Goal: Task Accomplishment & Management: Manage account settings

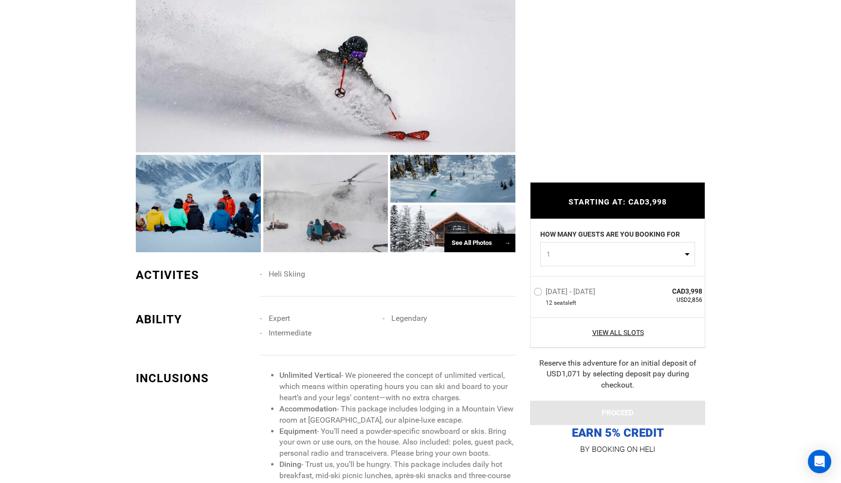
scroll to position [734, 0]
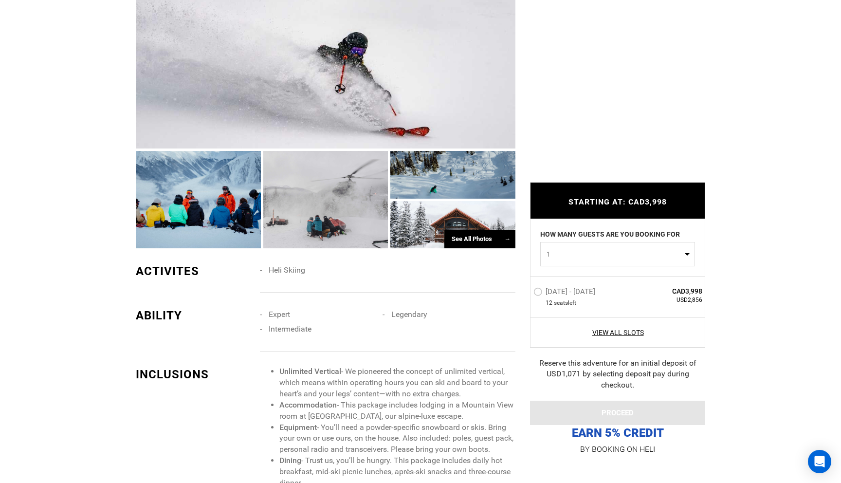
click at [464, 240] on div "See All Photos →" at bounding box center [479, 239] width 71 height 19
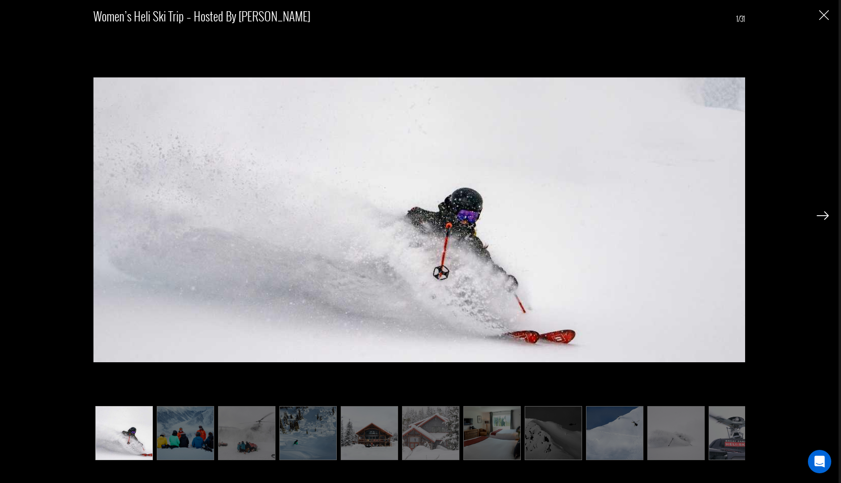
click at [181, 445] on img at bounding box center [185, 433] width 57 height 54
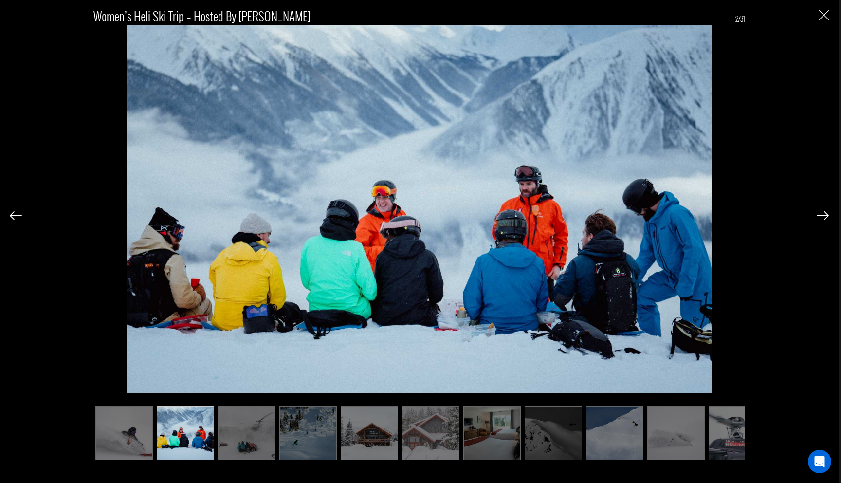
click at [257, 442] on img at bounding box center [246, 433] width 57 height 54
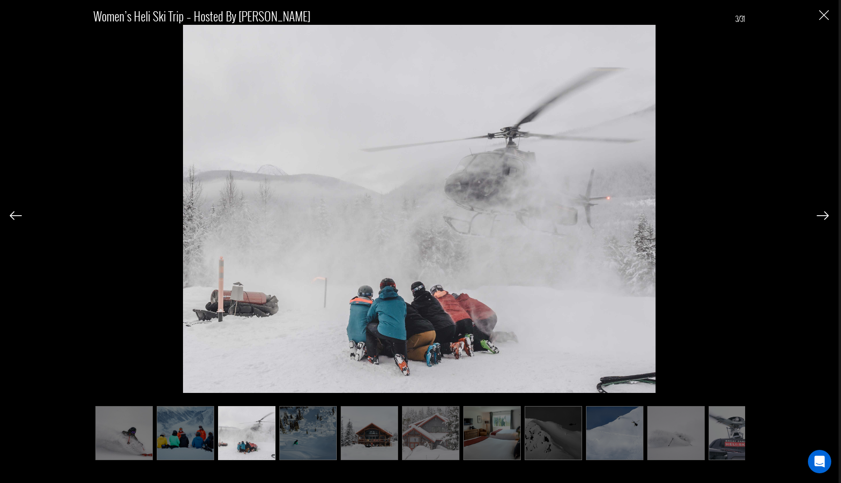
click at [819, 211] on img at bounding box center [822, 215] width 12 height 9
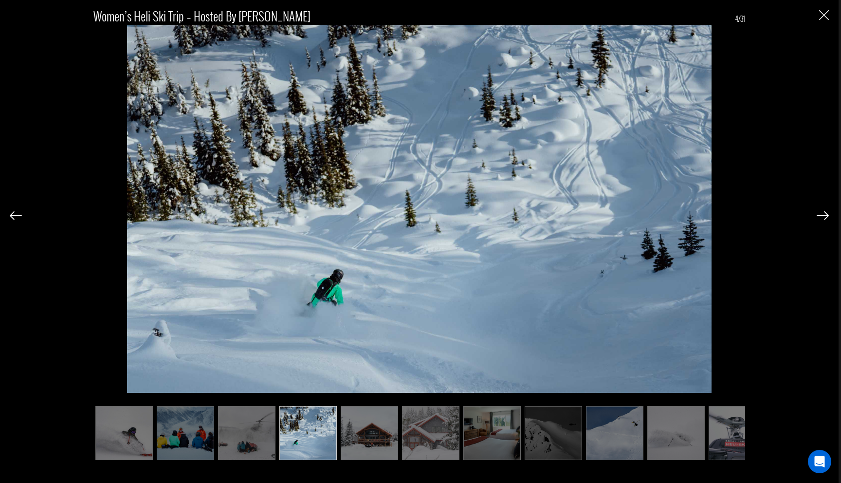
click at [822, 216] on img at bounding box center [822, 215] width 12 height 9
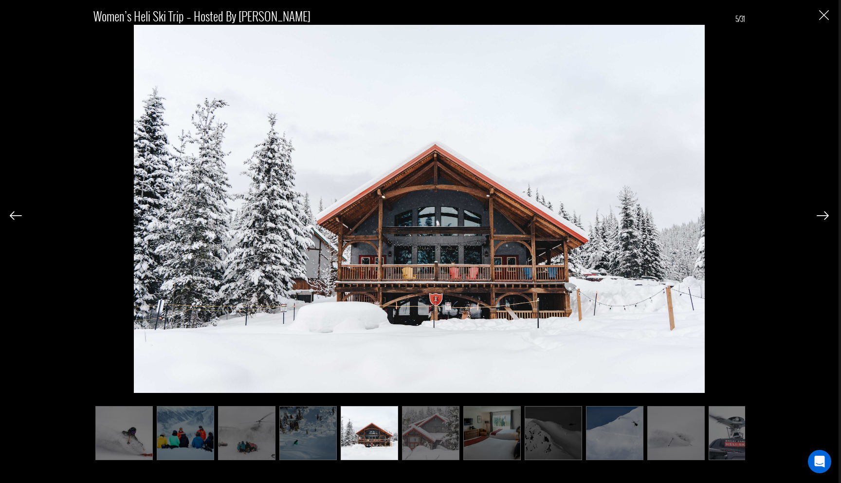
click at [822, 216] on img at bounding box center [822, 215] width 12 height 9
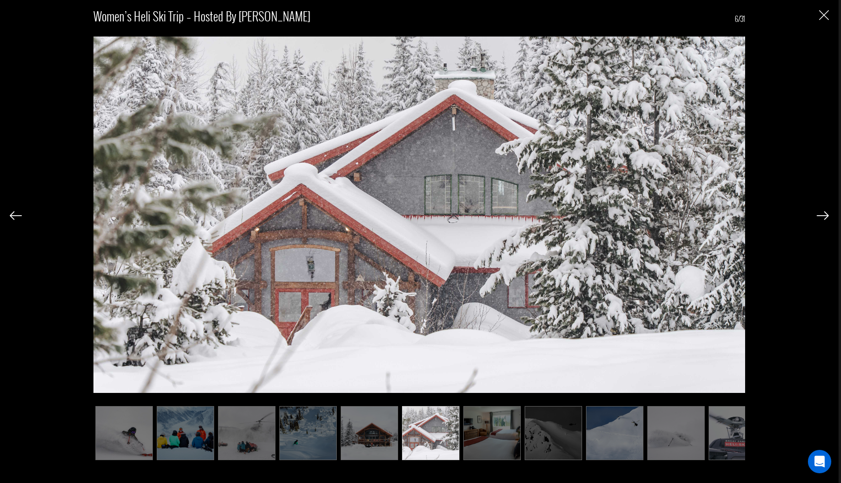
click at [822, 216] on img at bounding box center [822, 215] width 12 height 9
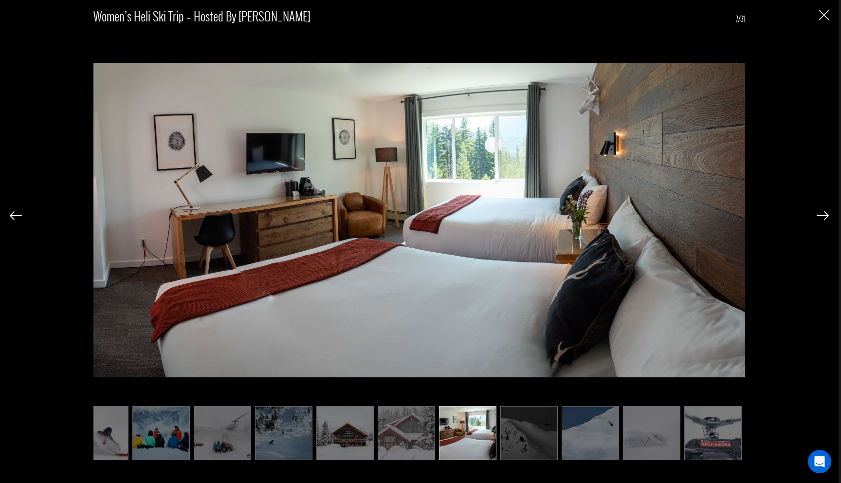
scroll to position [0, 49]
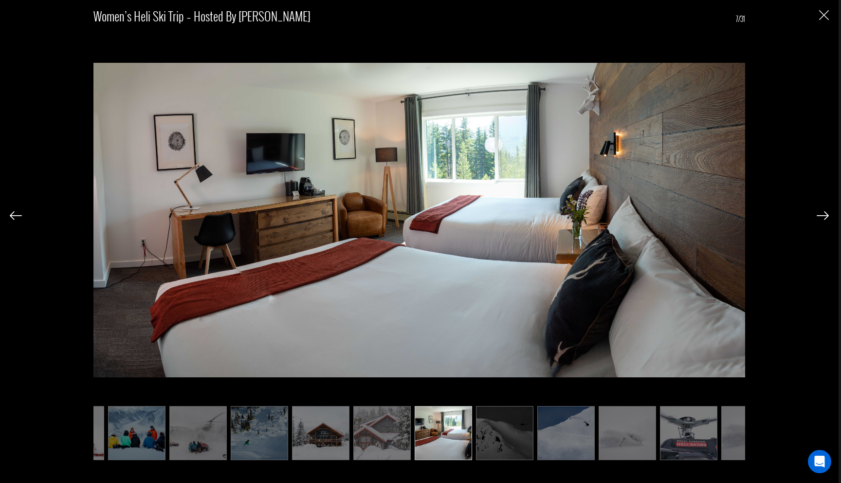
click at [822, 216] on img at bounding box center [822, 215] width 12 height 9
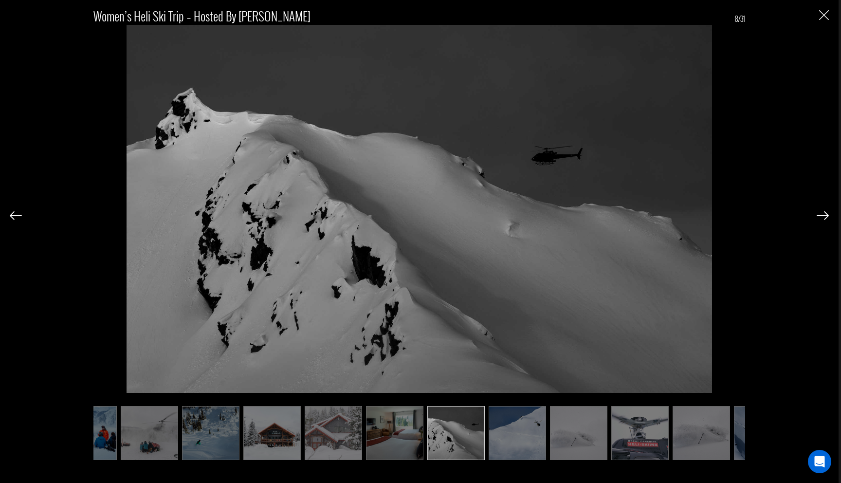
click at [822, 216] on img at bounding box center [822, 215] width 12 height 9
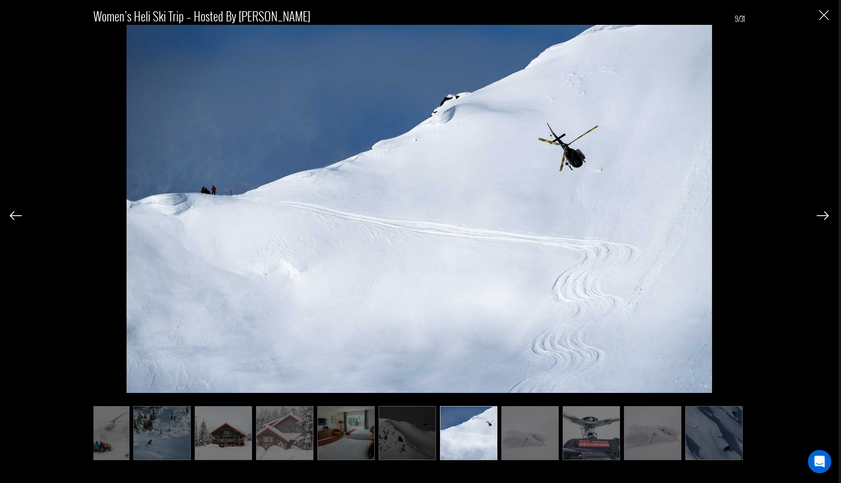
click at [822, 216] on img at bounding box center [822, 215] width 12 height 9
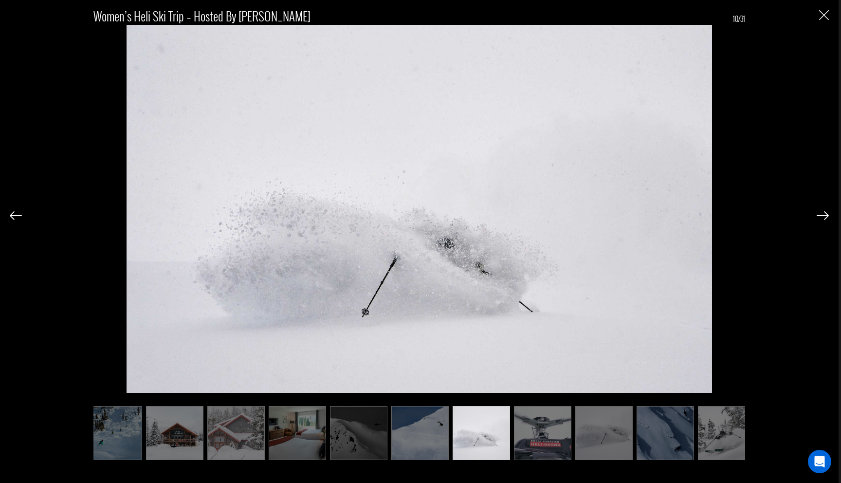
click at [822, 216] on img at bounding box center [822, 215] width 12 height 9
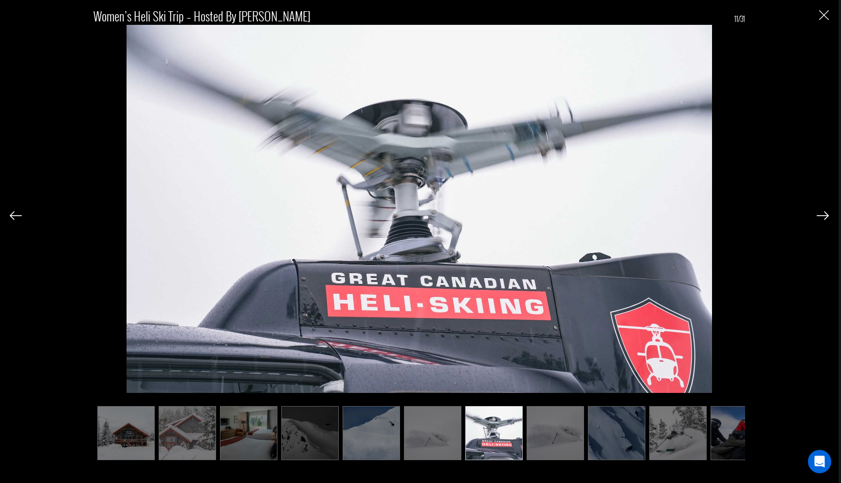
click at [822, 216] on img at bounding box center [822, 215] width 12 height 9
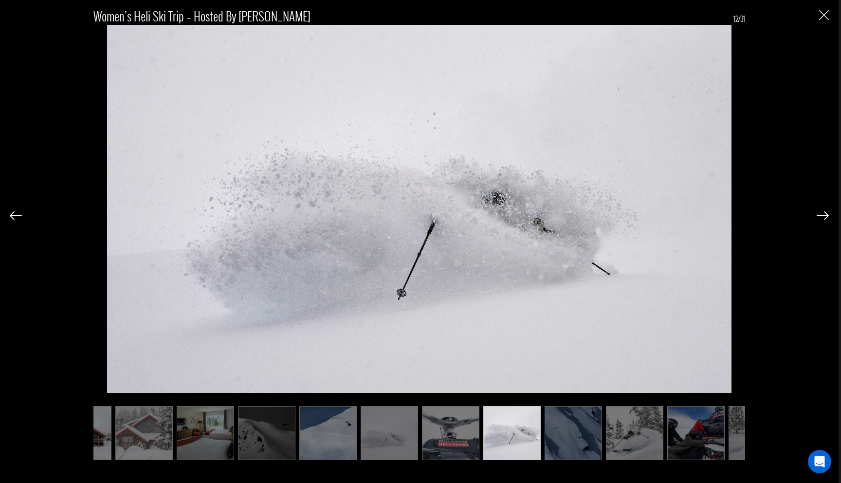
click at [822, 216] on img at bounding box center [822, 215] width 12 height 9
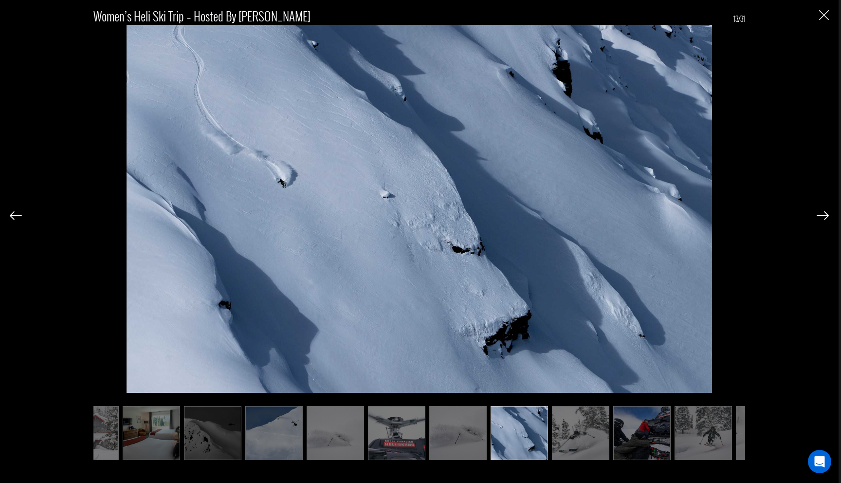
click at [822, 216] on img at bounding box center [822, 215] width 12 height 9
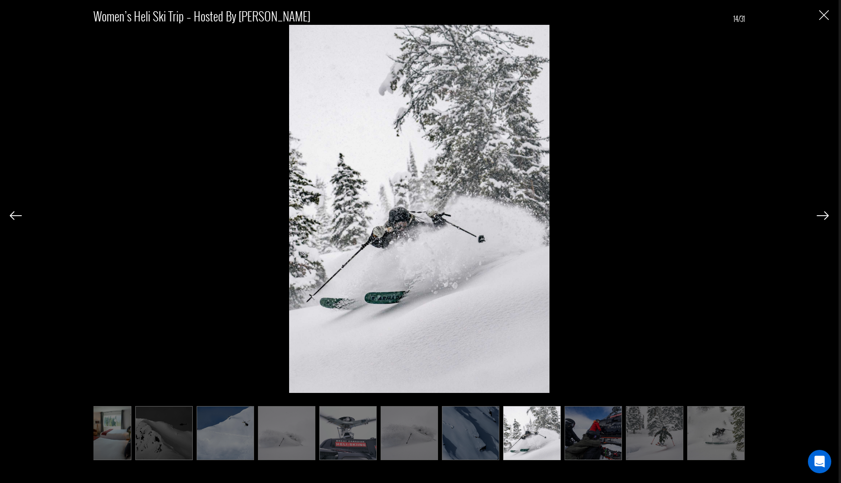
click at [822, 216] on img at bounding box center [822, 215] width 12 height 9
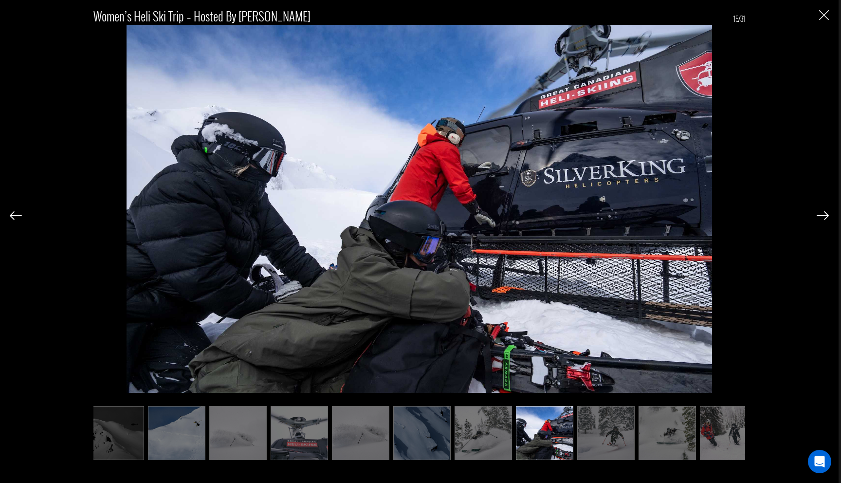
click at [822, 216] on img at bounding box center [822, 215] width 12 height 9
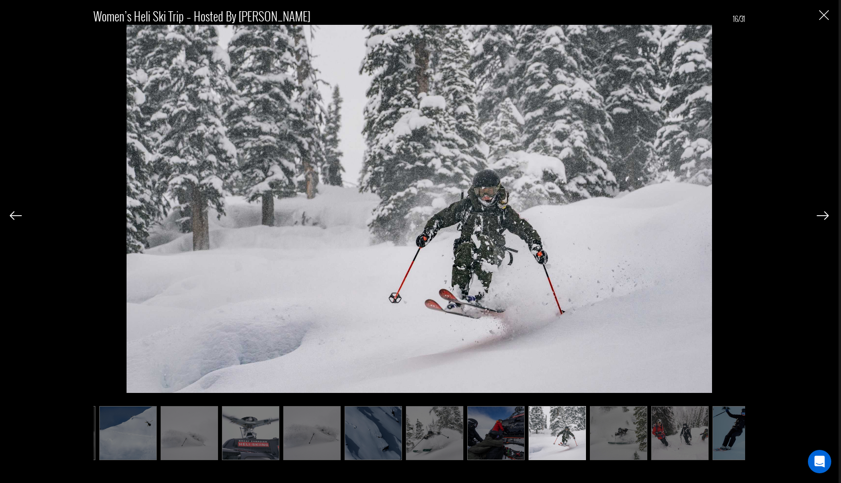
click at [822, 216] on img at bounding box center [822, 215] width 12 height 9
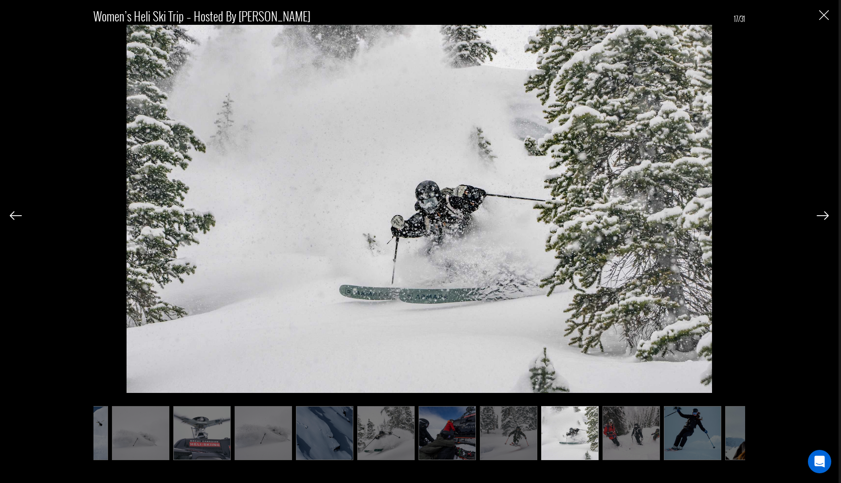
click at [822, 216] on img at bounding box center [822, 215] width 12 height 9
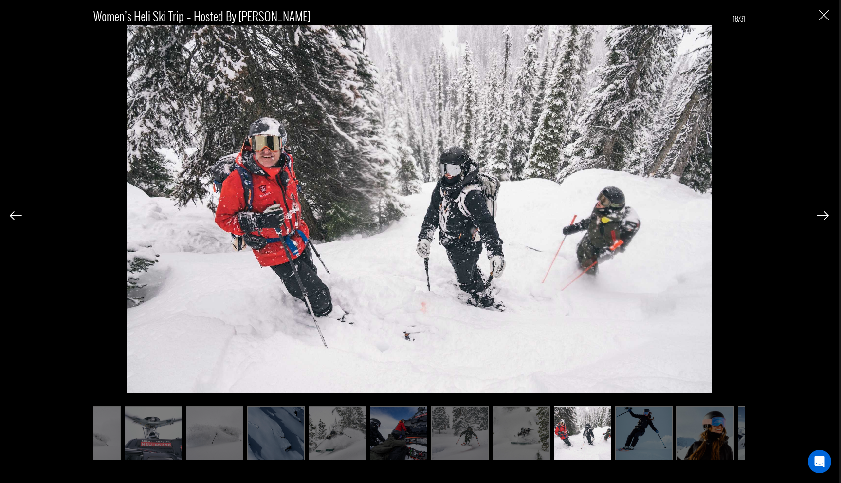
click at [822, 216] on img at bounding box center [822, 215] width 12 height 9
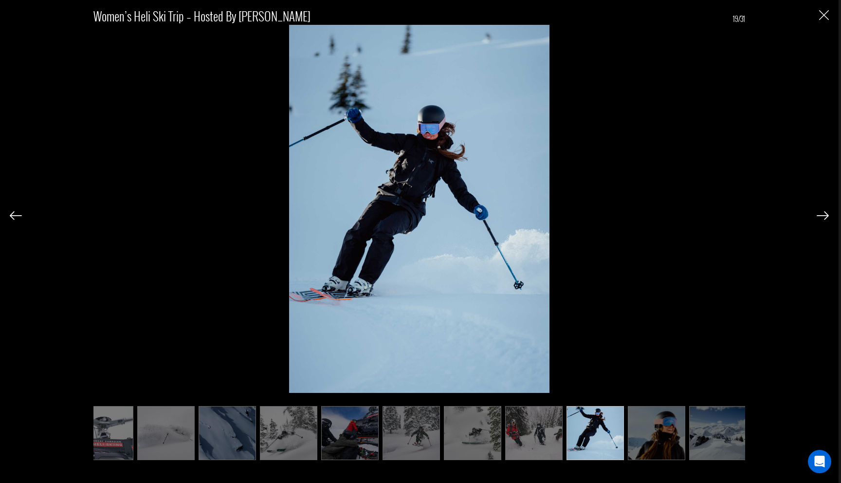
click at [822, 216] on img at bounding box center [822, 215] width 12 height 9
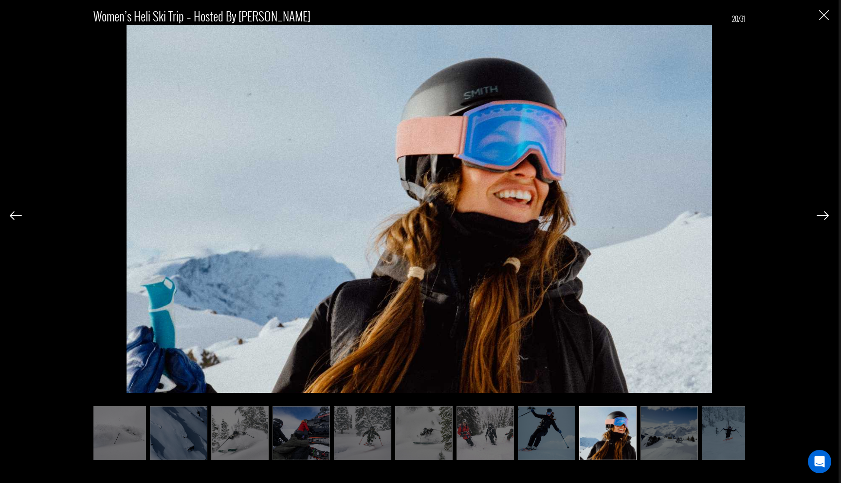
click at [822, 216] on img at bounding box center [822, 215] width 12 height 9
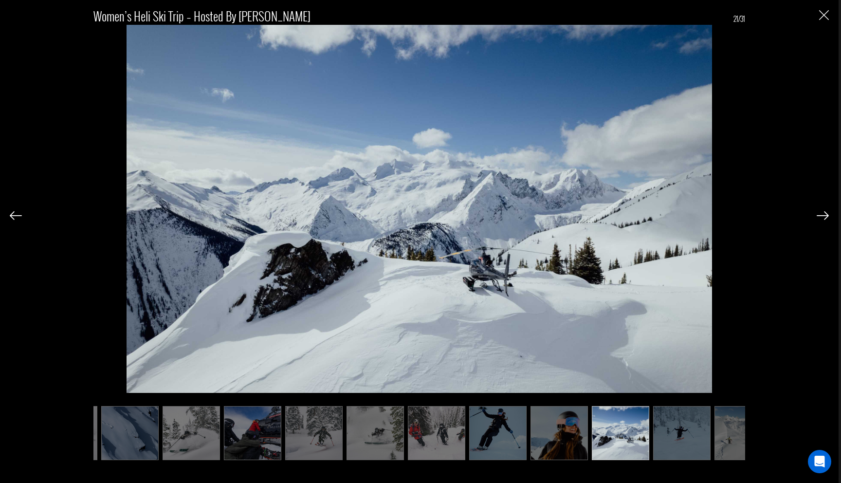
click at [822, 216] on img at bounding box center [822, 215] width 12 height 9
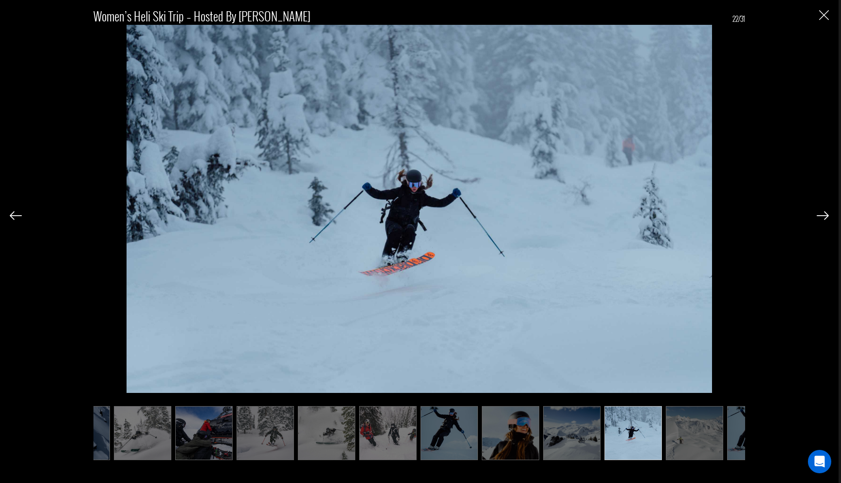
click at [822, 216] on img at bounding box center [822, 215] width 12 height 9
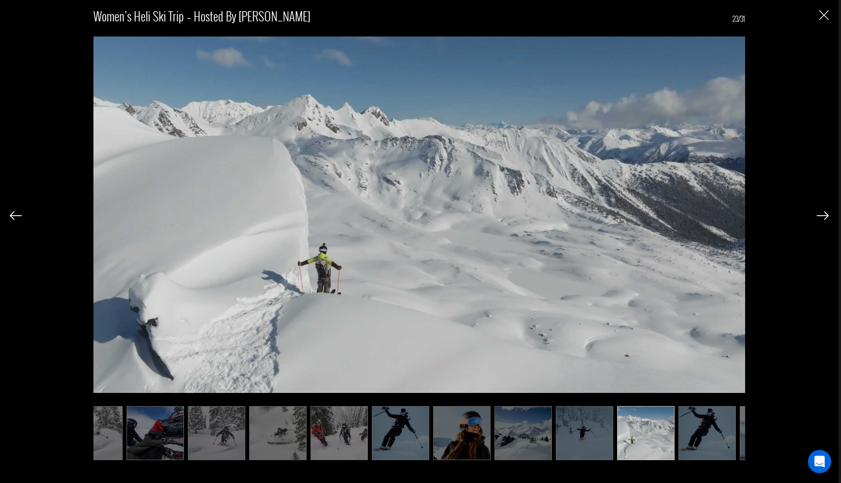
click at [822, 216] on img at bounding box center [822, 215] width 12 height 9
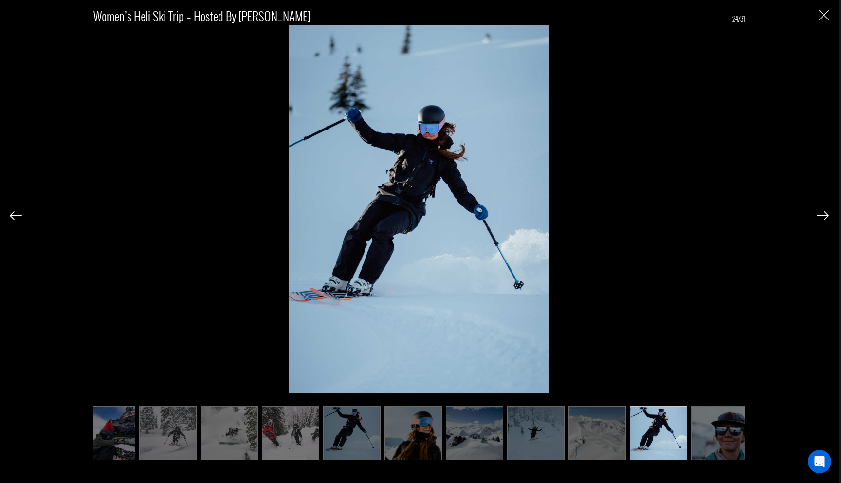
click at [822, 216] on img at bounding box center [822, 215] width 12 height 9
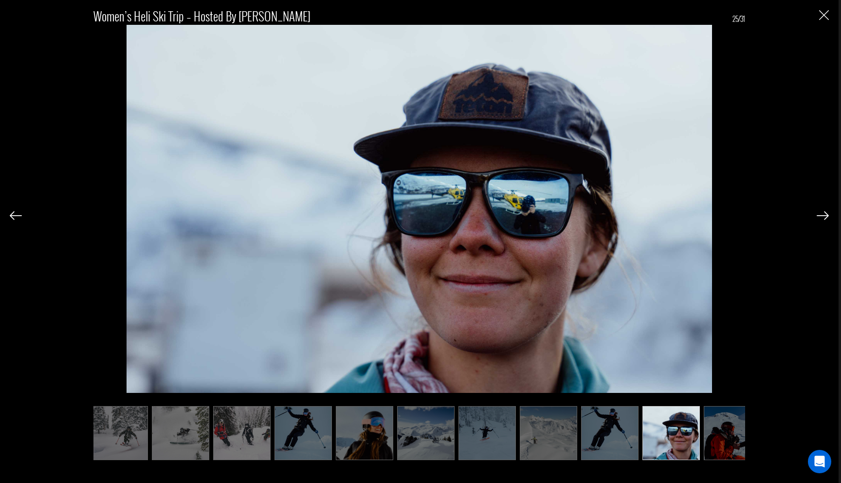
click at [822, 216] on img at bounding box center [822, 215] width 12 height 9
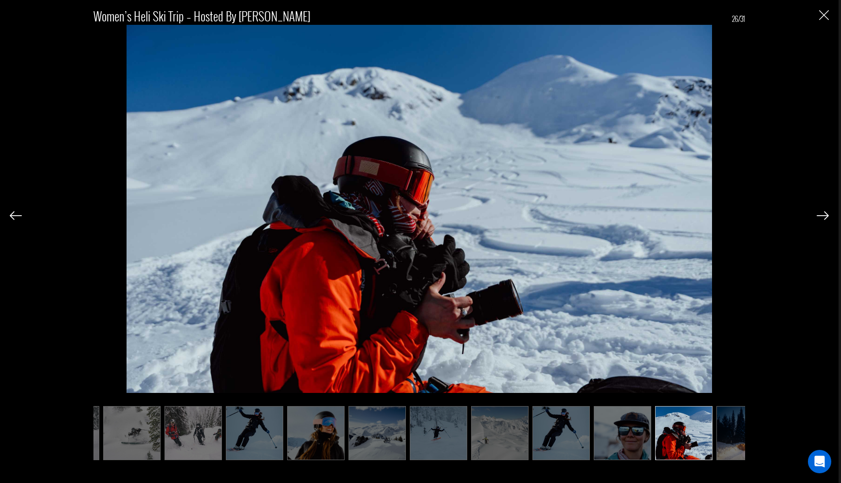
click at [822, 216] on img at bounding box center [822, 215] width 12 height 9
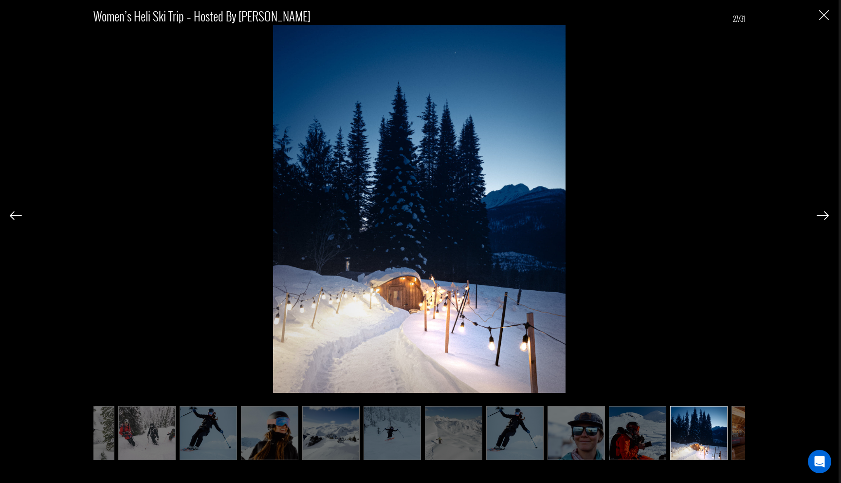
scroll to position [0, 1022]
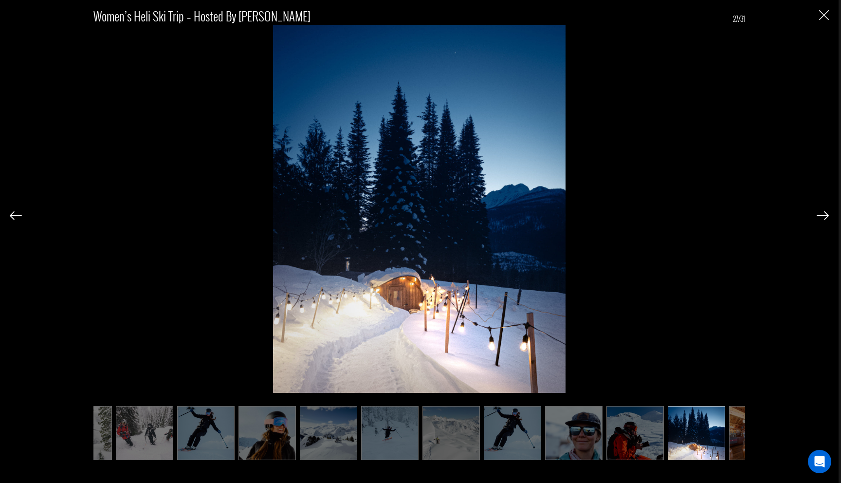
click at [822, 216] on img at bounding box center [822, 215] width 12 height 9
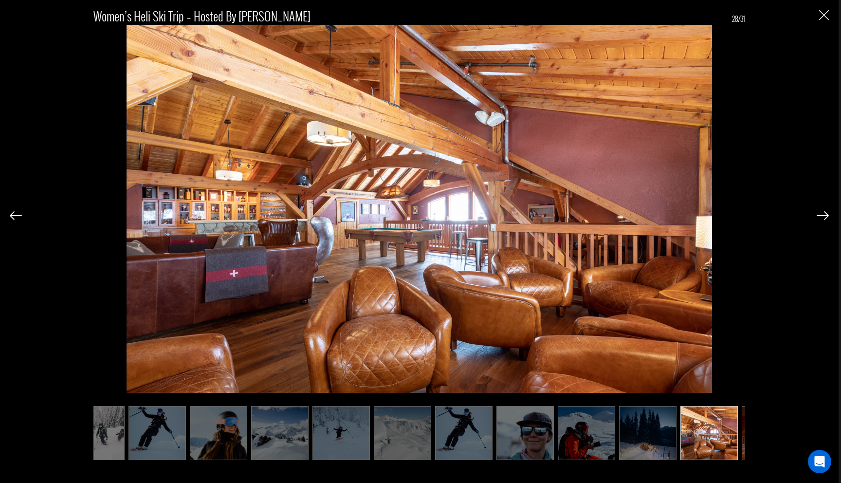
click at [822, 216] on img at bounding box center [822, 215] width 12 height 9
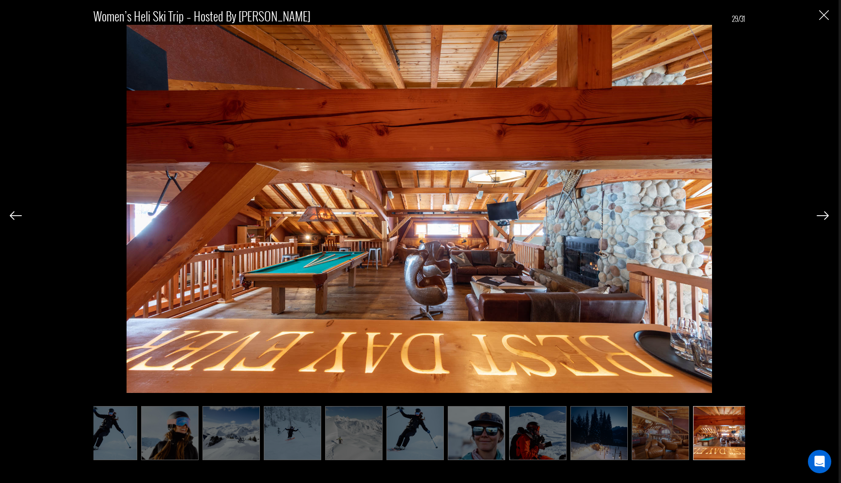
click at [822, 216] on img at bounding box center [822, 215] width 12 height 9
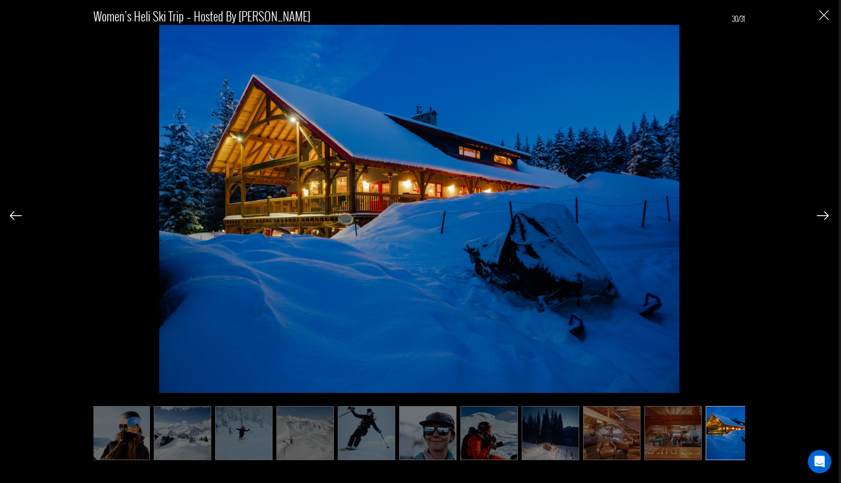
click at [822, 216] on img at bounding box center [822, 215] width 12 height 9
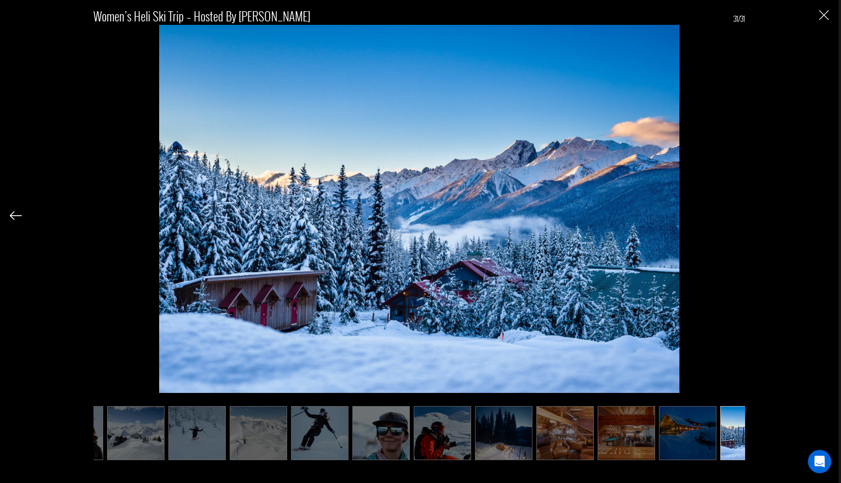
scroll to position [0, 1216]
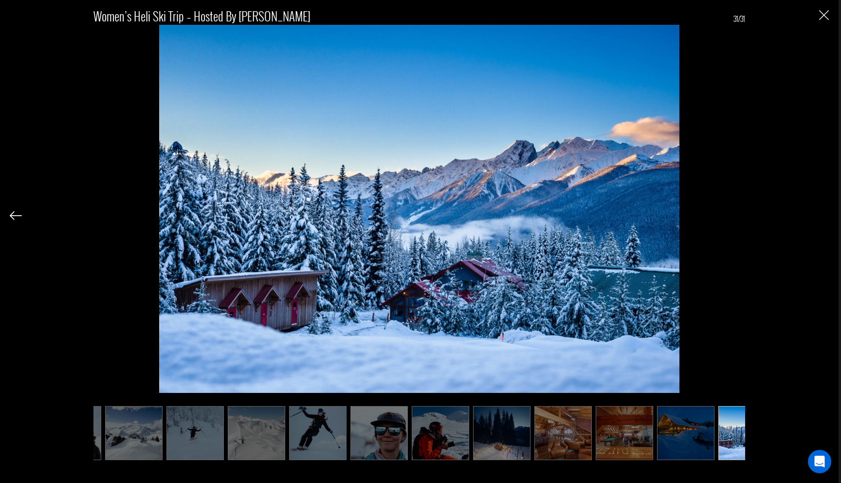
click at [822, 216] on div "Women’s Heli Ski Trip – Hosted by [PERSON_NAME] 31/31" at bounding box center [419, 229] width 819 height 458
click at [819, 17] on img "Close" at bounding box center [824, 15] width 10 height 10
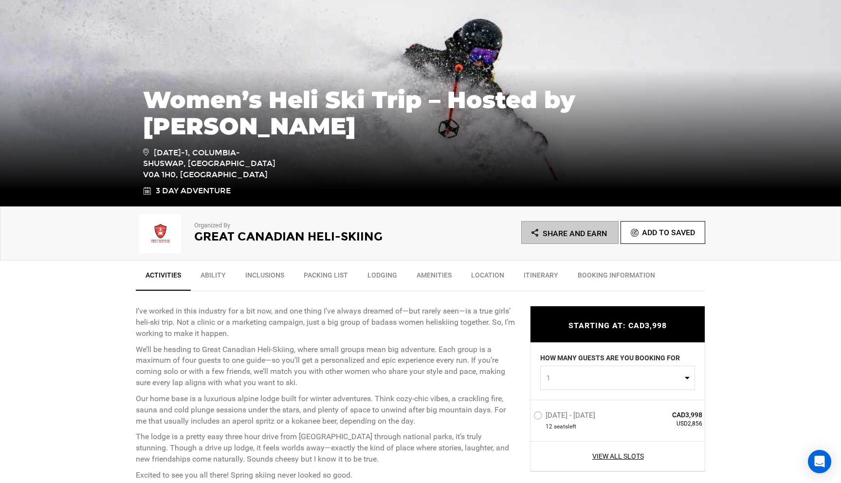
scroll to position [0, 0]
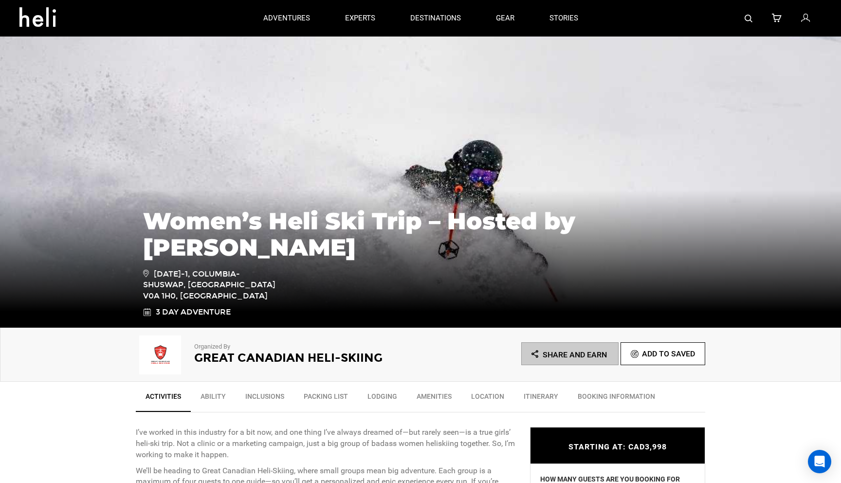
click at [804, 17] on icon at bounding box center [805, 18] width 9 height 13
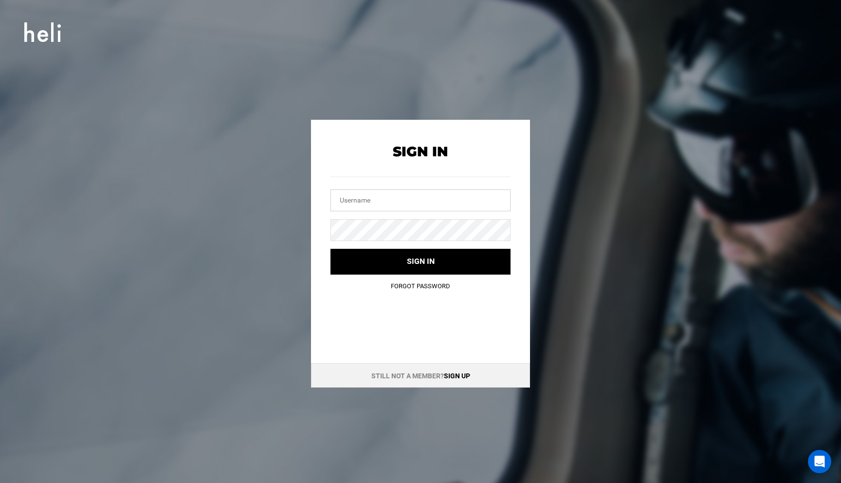
click at [402, 200] on input "text" at bounding box center [420, 200] width 180 height 22
type input "[EMAIL_ADDRESS][DOMAIN_NAME]"
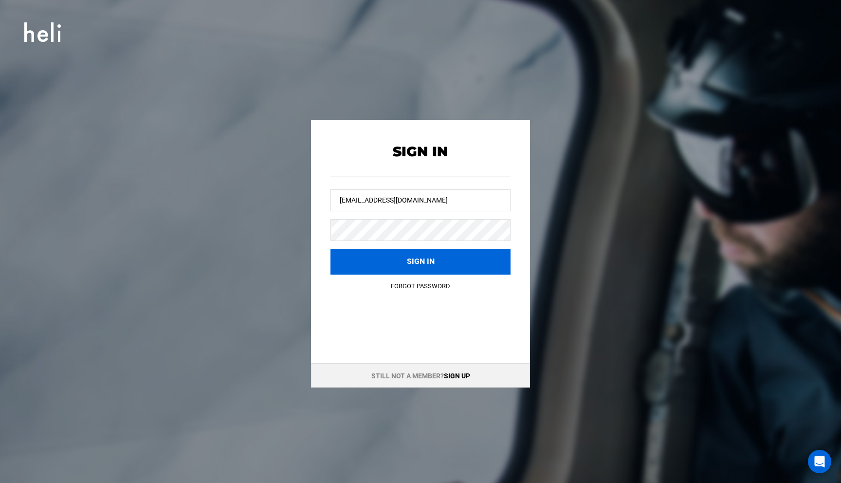
click at [416, 252] on button "Sign in" at bounding box center [420, 262] width 180 height 26
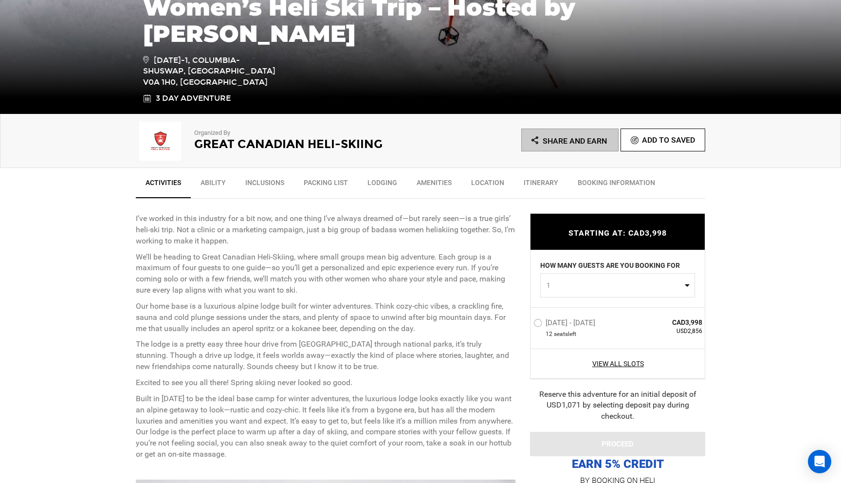
scroll to position [213, 0]
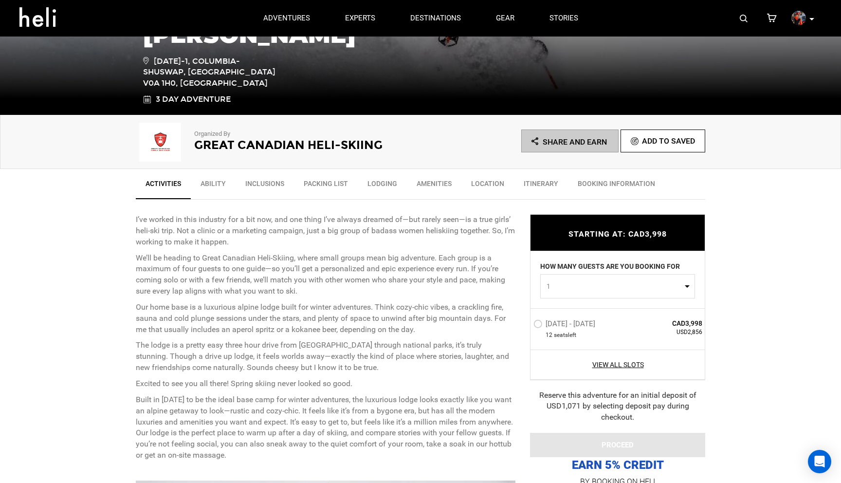
click at [561, 139] on ul "Share and Earn Add To Saved" at bounding box center [562, 140] width 285 height 23
click at [540, 142] on ul "Share and Earn Add To Saved" at bounding box center [562, 140] width 285 height 23
click at [550, 142] on ul "Share and Earn Add To Saved" at bounding box center [562, 140] width 285 height 23
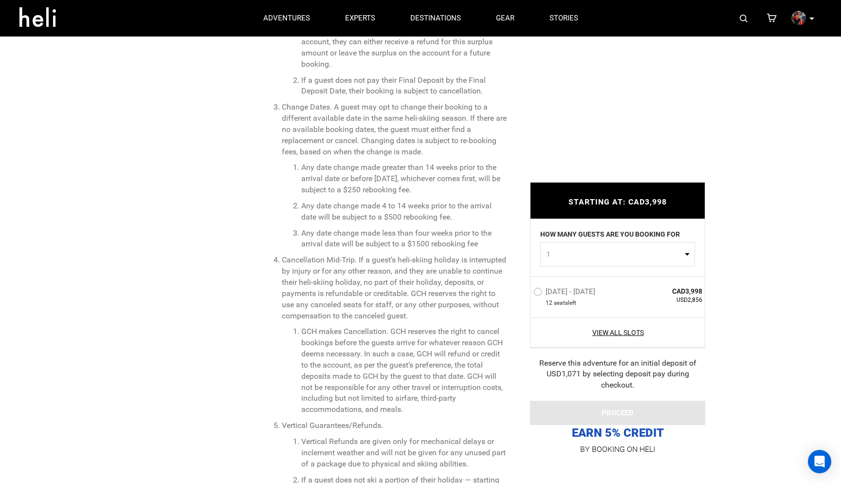
scroll to position [3451, 0]
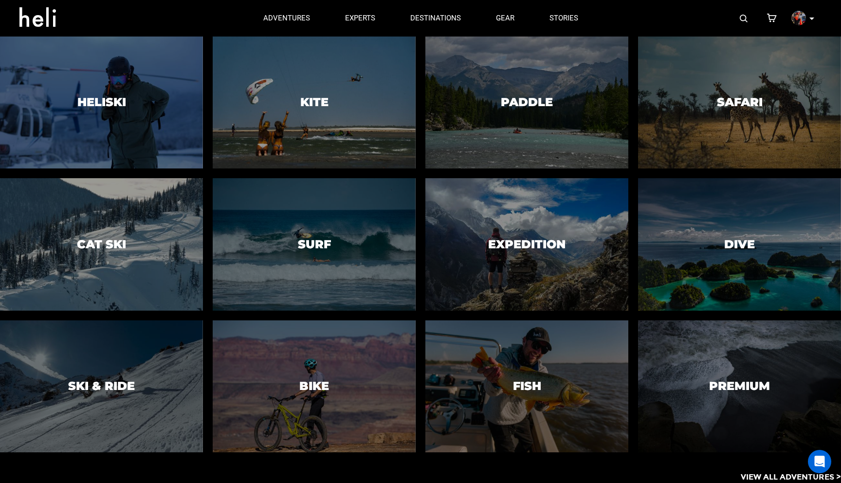
click at [669, 481] on app-adventures-list "Heliski Cat Ski Ski & Ride Kite Surf Bike Paddle Expedition Fish Safari Dive Pr…" at bounding box center [420, 259] width 841 height 446
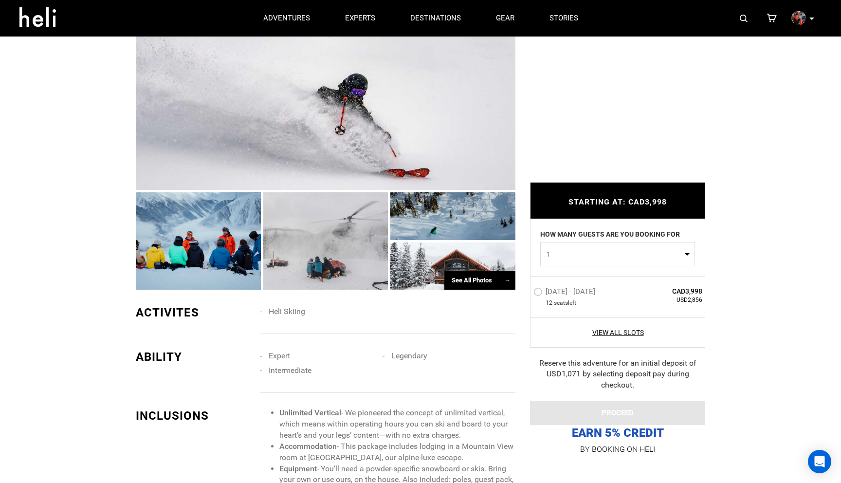
scroll to position [690, 0]
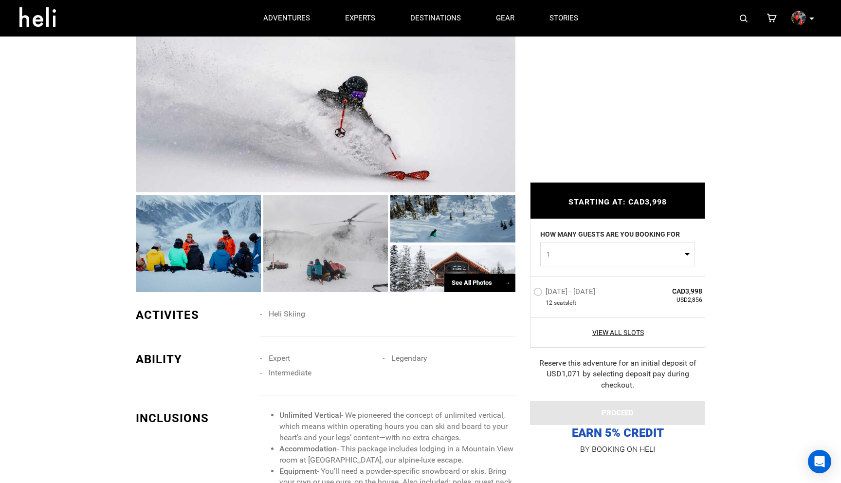
click at [473, 281] on div "See All Photos →" at bounding box center [479, 282] width 71 height 19
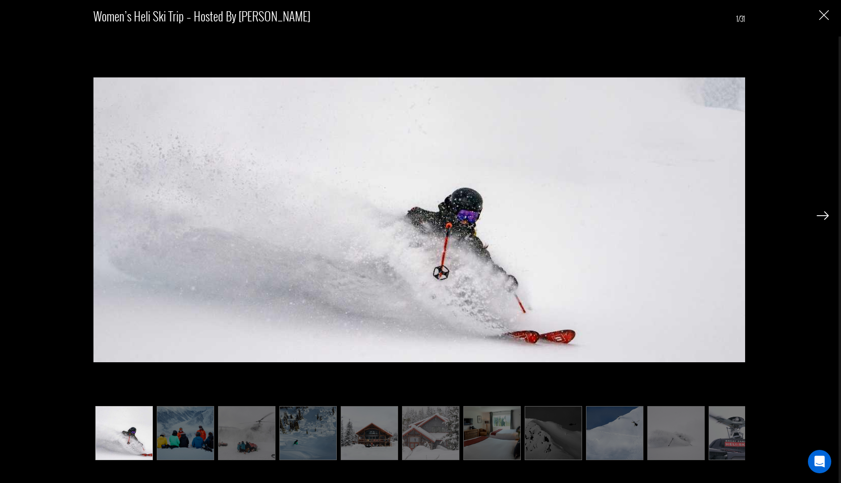
click at [827, 214] on img at bounding box center [822, 215] width 12 height 9
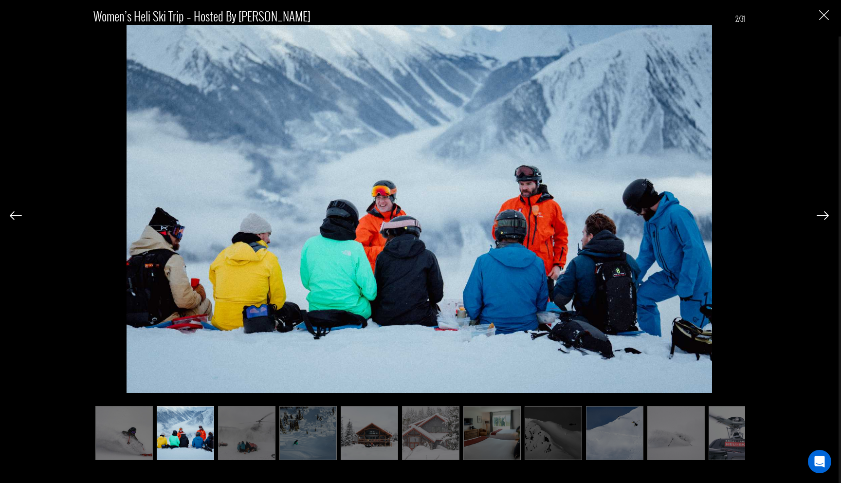
click at [823, 214] on img at bounding box center [822, 215] width 12 height 9
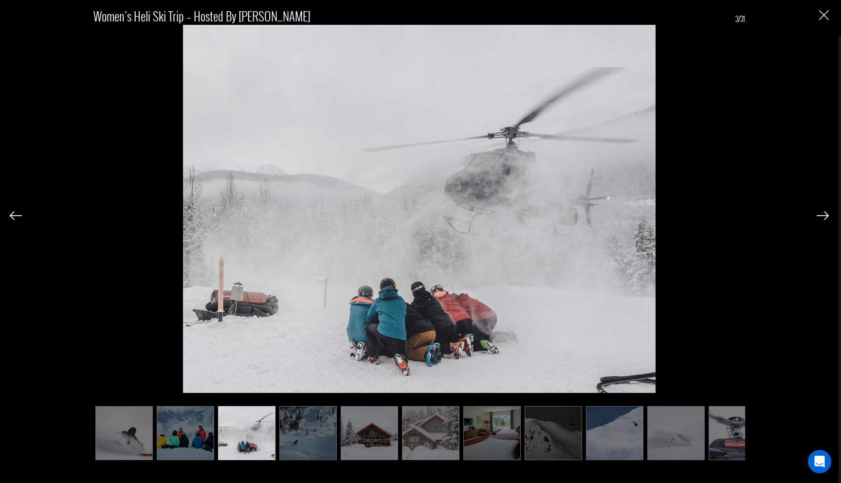
click at [823, 214] on img at bounding box center [822, 215] width 12 height 9
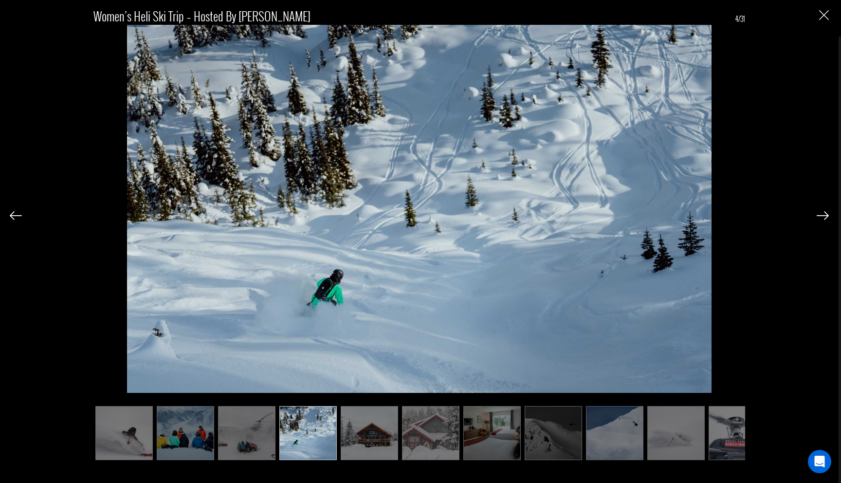
click at [823, 214] on img at bounding box center [822, 215] width 12 height 9
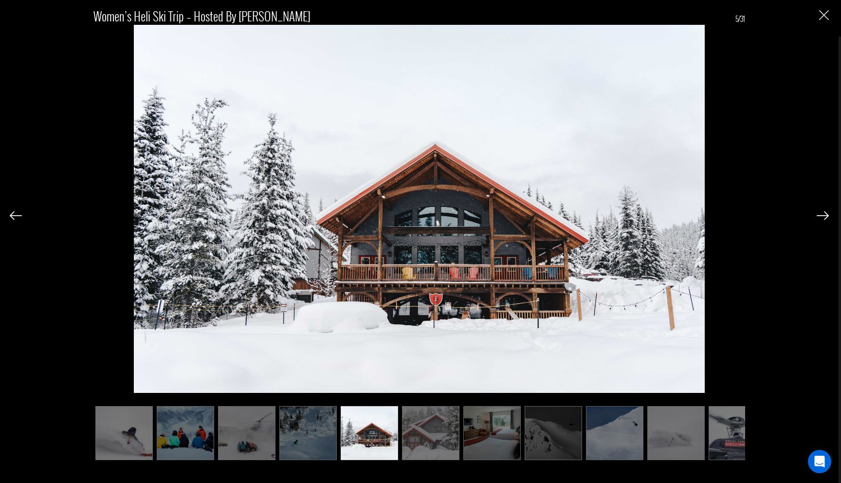
click at [823, 214] on img at bounding box center [822, 215] width 12 height 9
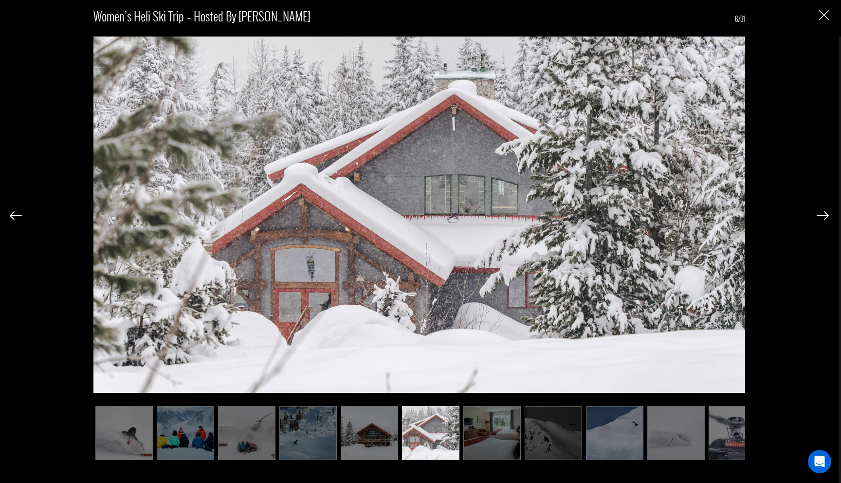
click at [823, 214] on img at bounding box center [822, 215] width 12 height 9
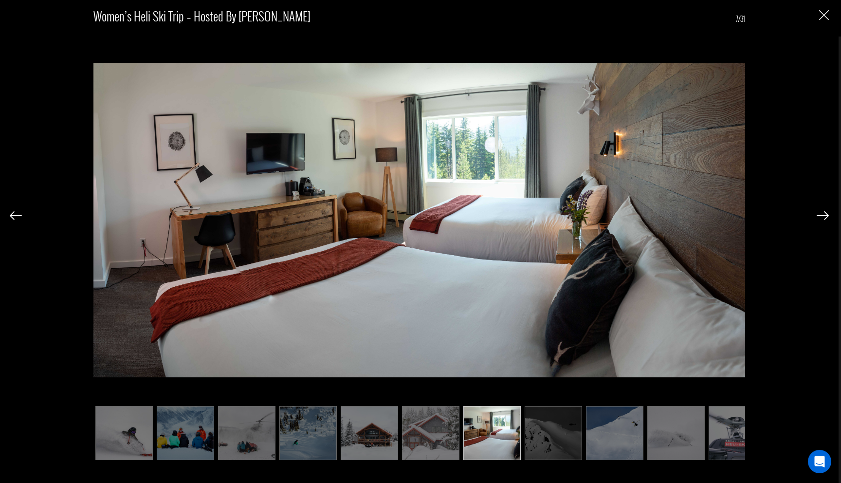
click at [823, 214] on img at bounding box center [822, 215] width 12 height 9
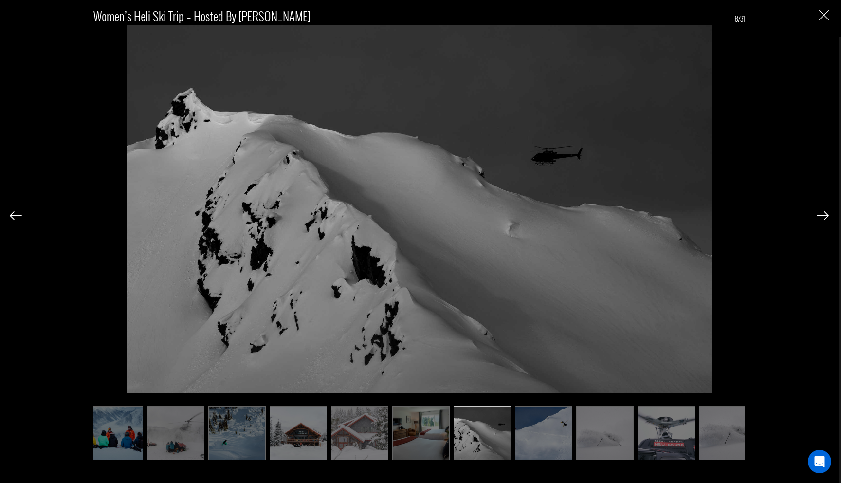
click at [823, 214] on img at bounding box center [822, 215] width 12 height 9
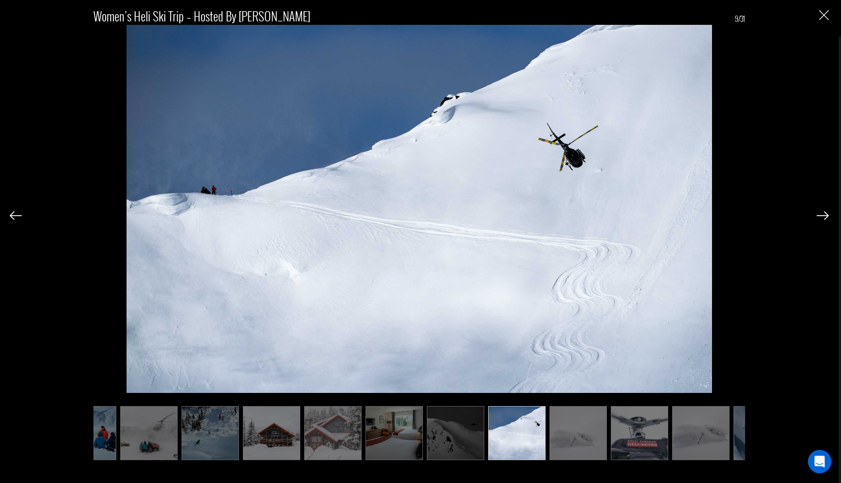
click at [823, 214] on img at bounding box center [822, 215] width 12 height 9
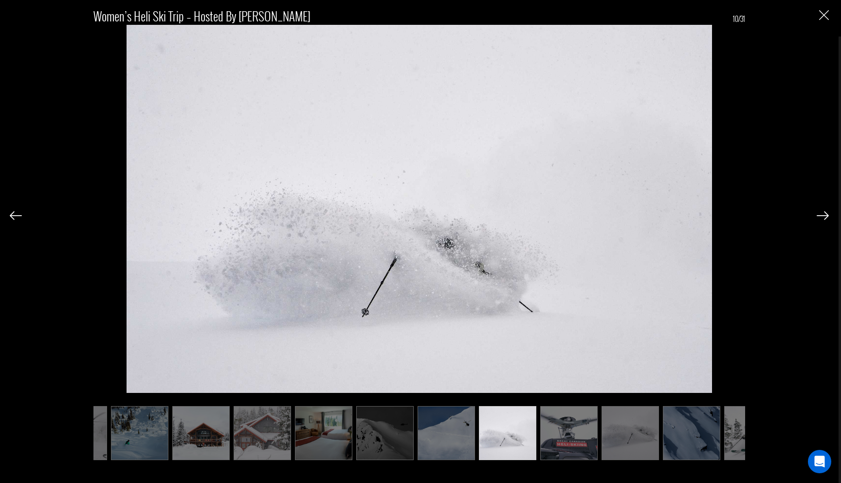
click at [823, 214] on img at bounding box center [822, 215] width 12 height 9
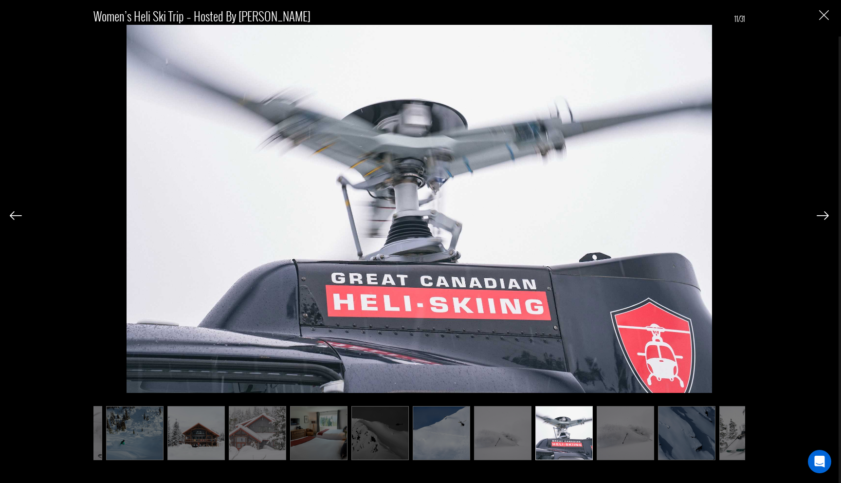
click at [823, 214] on img at bounding box center [822, 215] width 12 height 9
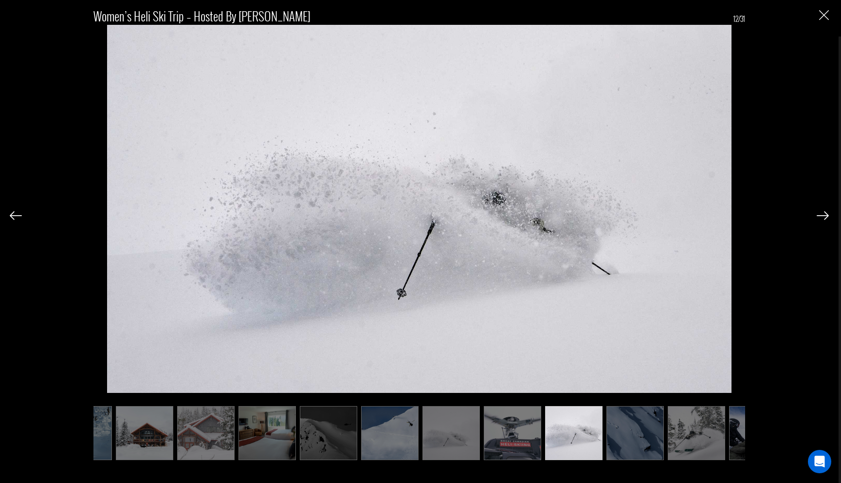
click at [823, 214] on img at bounding box center [822, 215] width 12 height 9
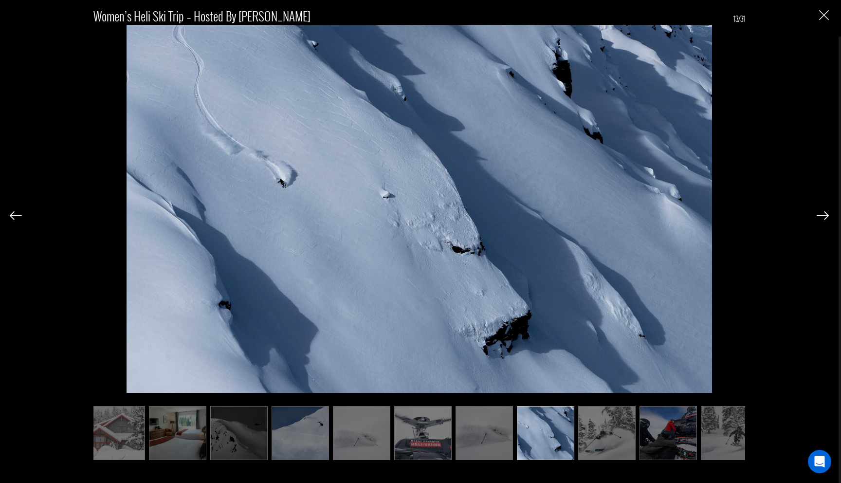
click at [823, 214] on img at bounding box center [822, 215] width 12 height 9
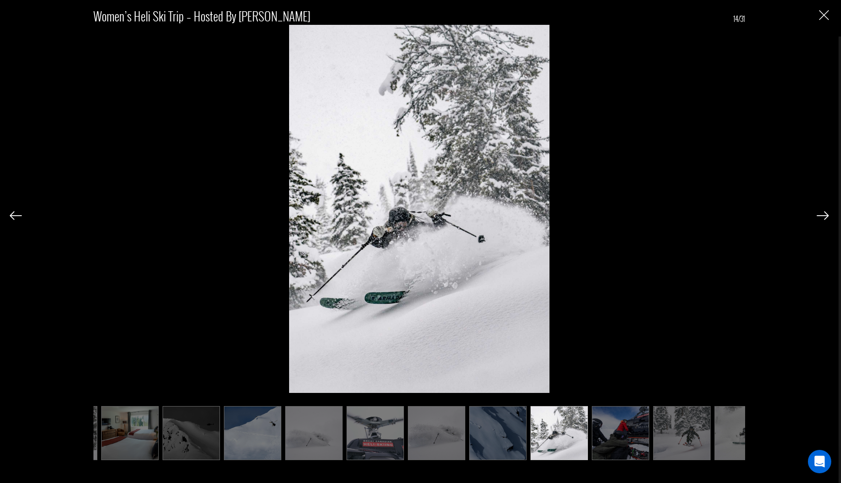
scroll to position [0, 363]
click at [823, 215] on img at bounding box center [822, 215] width 12 height 9
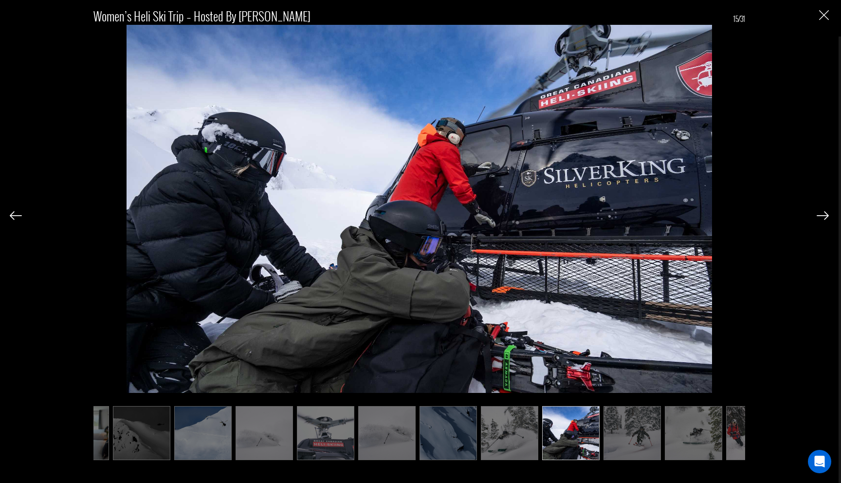
click at [823, 215] on img at bounding box center [822, 215] width 12 height 9
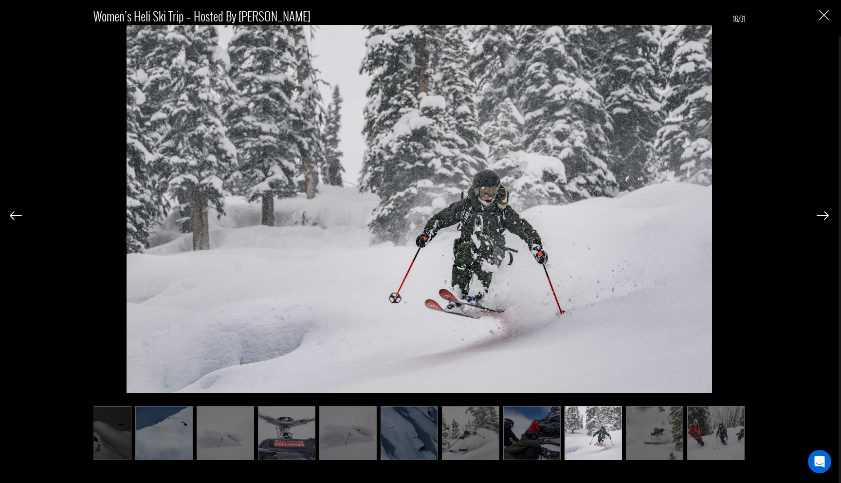
scroll to position [0, 460]
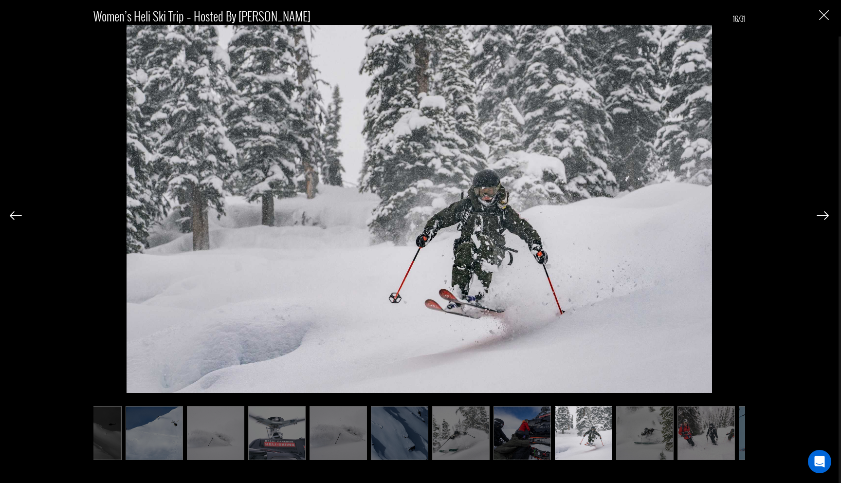
click at [20, 214] on img at bounding box center [16, 215] width 12 height 9
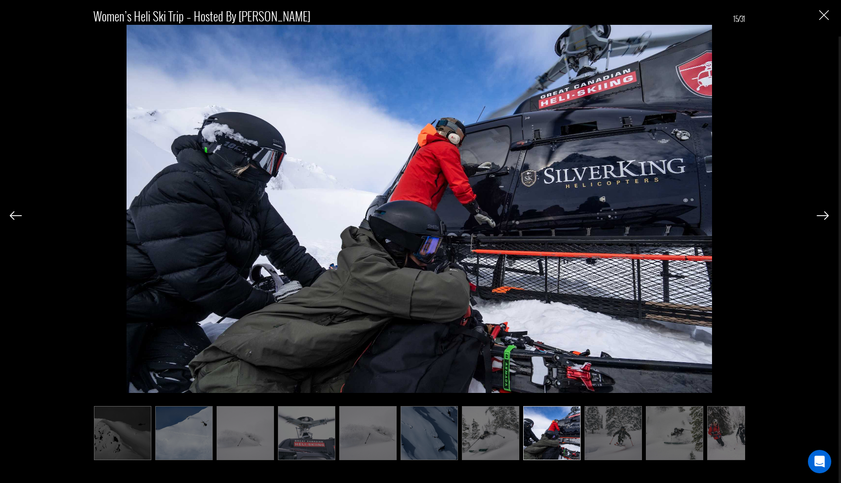
scroll to position [0, 412]
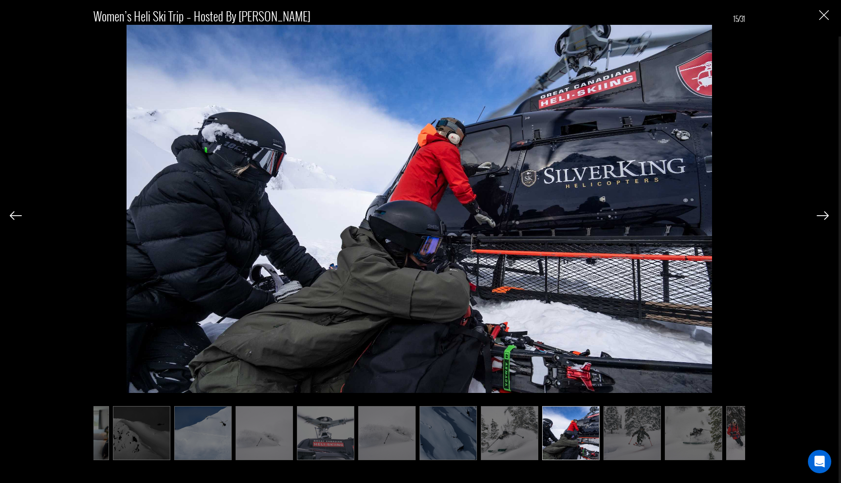
click at [819, 216] on img at bounding box center [822, 215] width 12 height 9
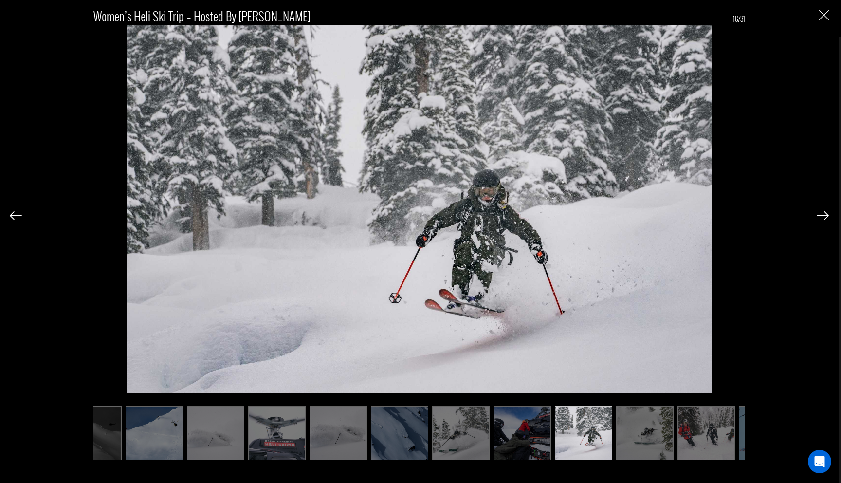
click at [819, 216] on img at bounding box center [822, 215] width 12 height 9
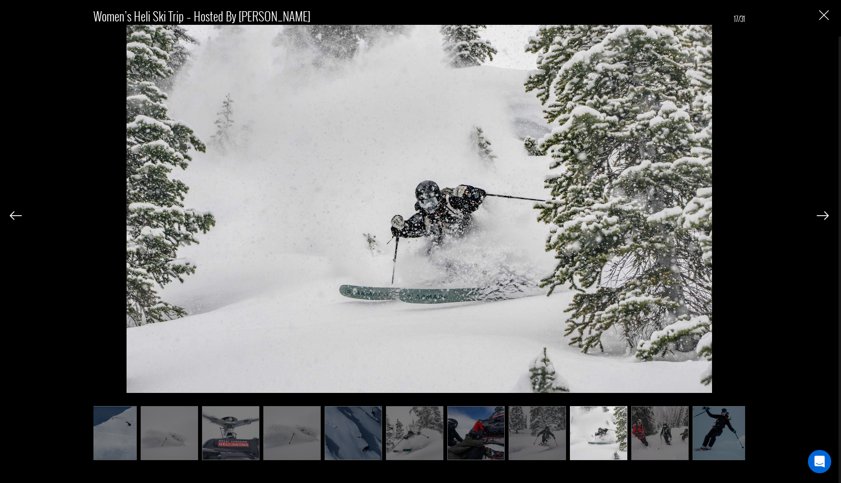
scroll to position [0, 509]
click at [18, 217] on img at bounding box center [16, 215] width 12 height 9
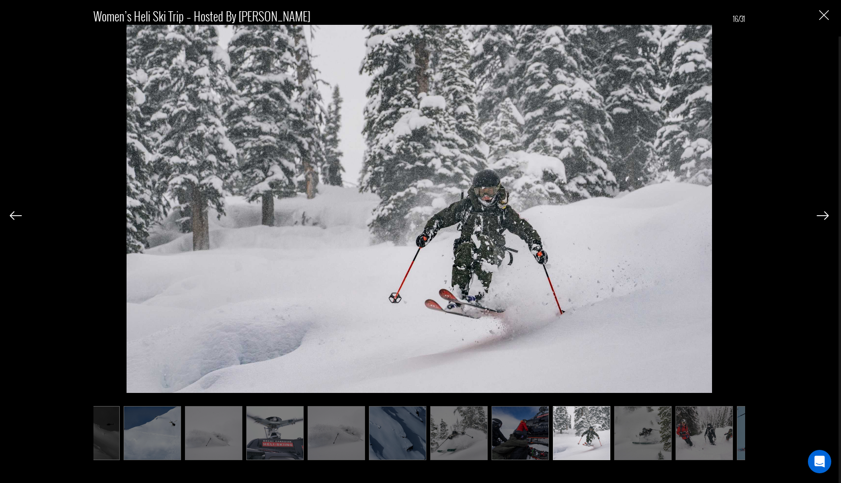
scroll to position [0, 460]
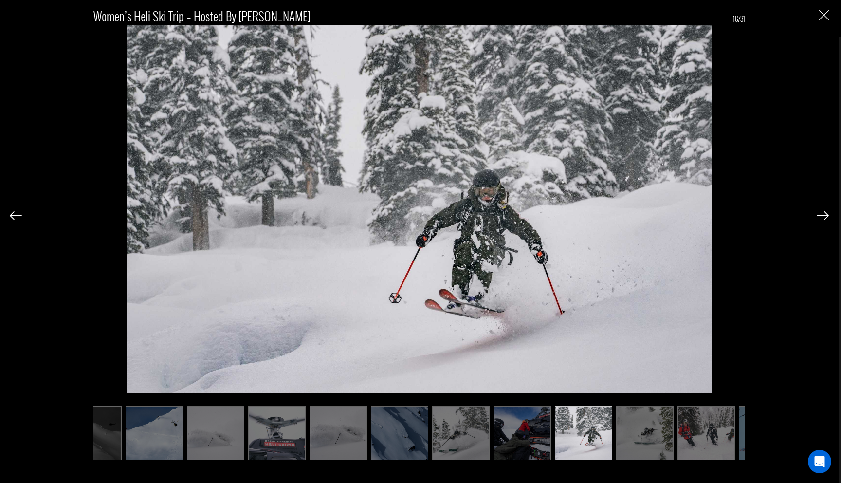
click at [816, 216] on img at bounding box center [822, 215] width 12 height 9
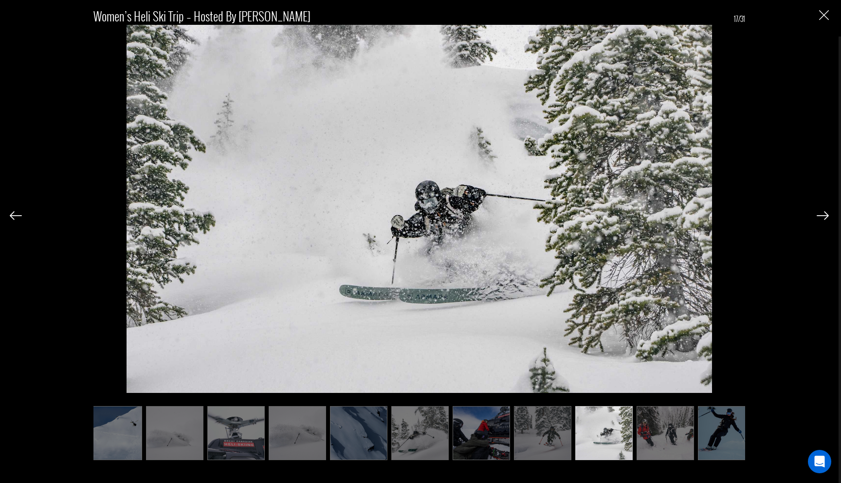
click at [819, 216] on img at bounding box center [822, 215] width 12 height 9
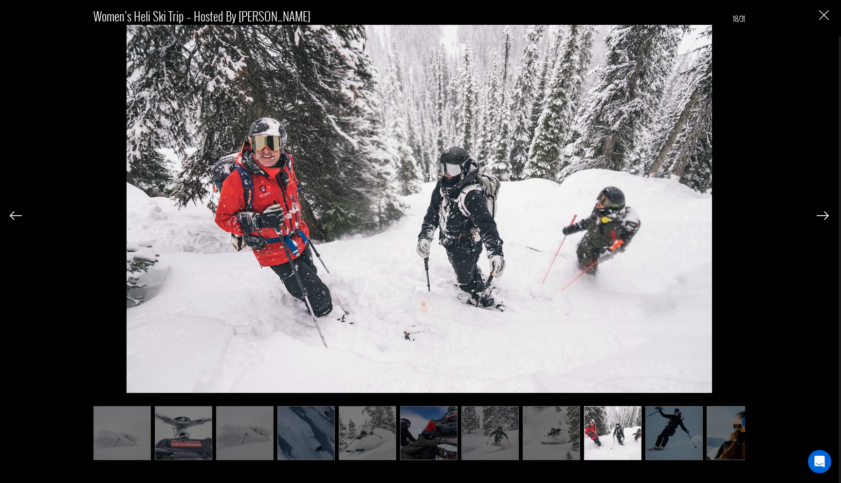
click at [819, 216] on img at bounding box center [822, 215] width 12 height 9
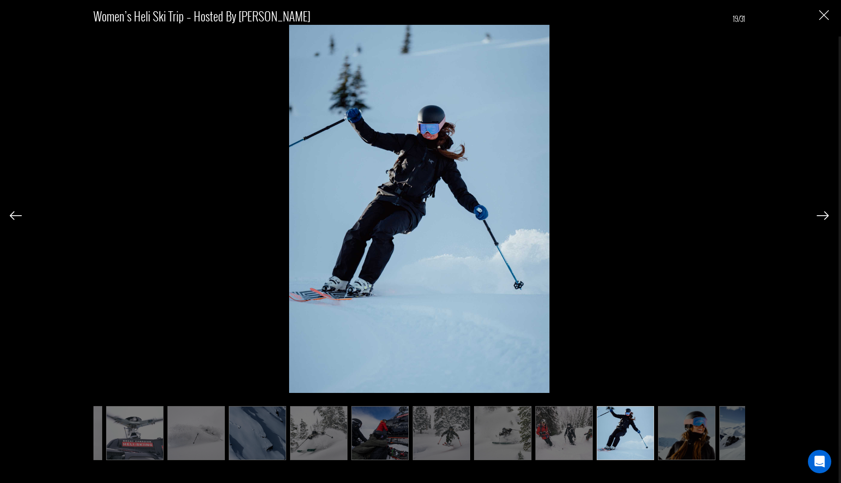
click at [819, 216] on img at bounding box center [822, 215] width 12 height 9
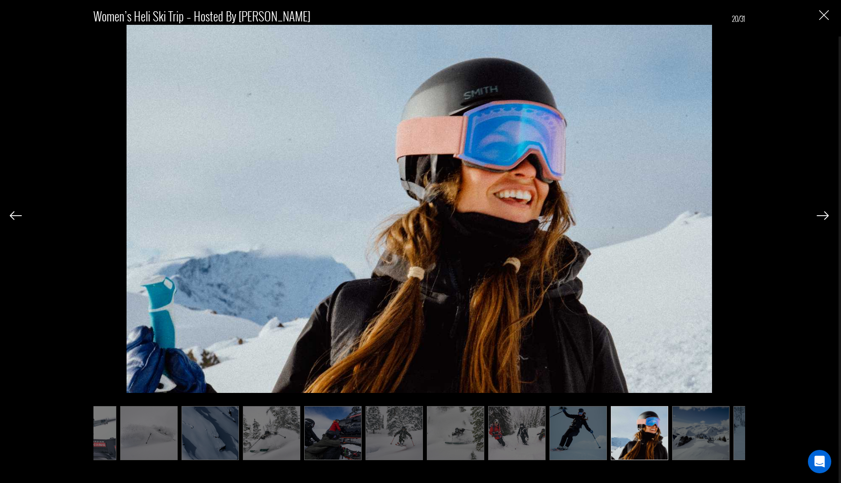
click at [819, 216] on img at bounding box center [822, 215] width 12 height 9
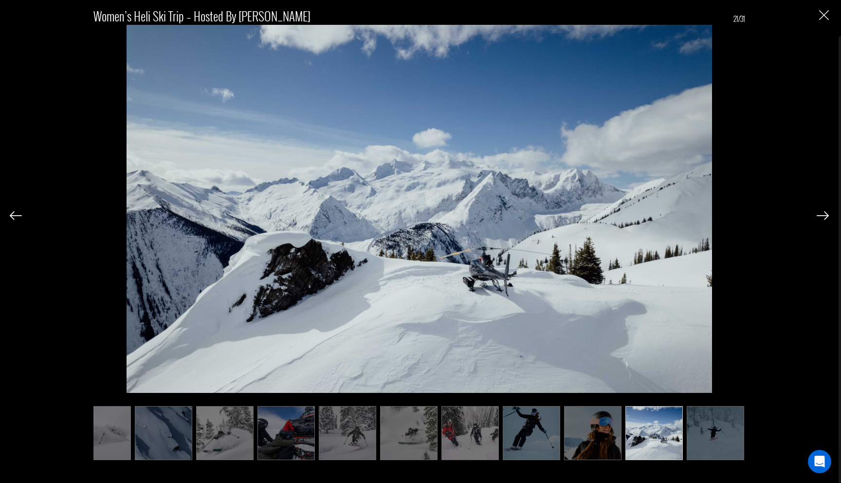
scroll to position [0, 698]
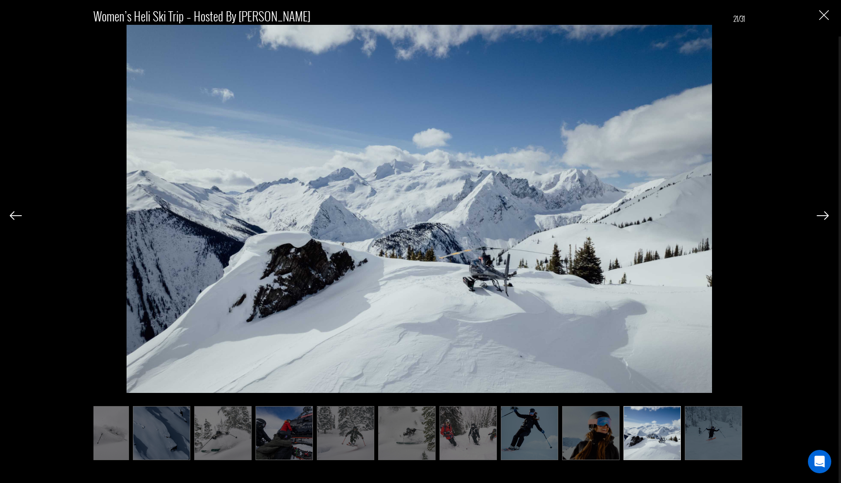
click at [730, 430] on img at bounding box center [712, 433] width 57 height 54
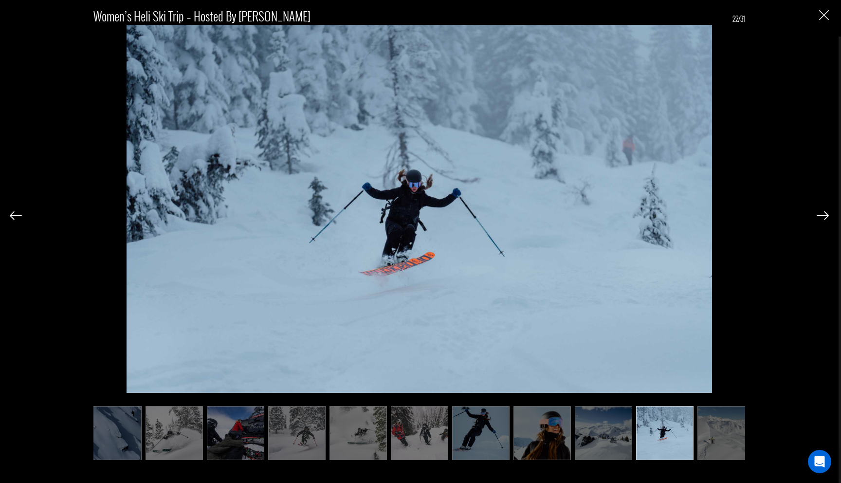
click at [824, 206] on div "Women’s Heli Ski Trip – Hosted by [PERSON_NAME] 22/31" at bounding box center [419, 229] width 819 height 458
click at [824, 214] on img at bounding box center [822, 215] width 12 height 9
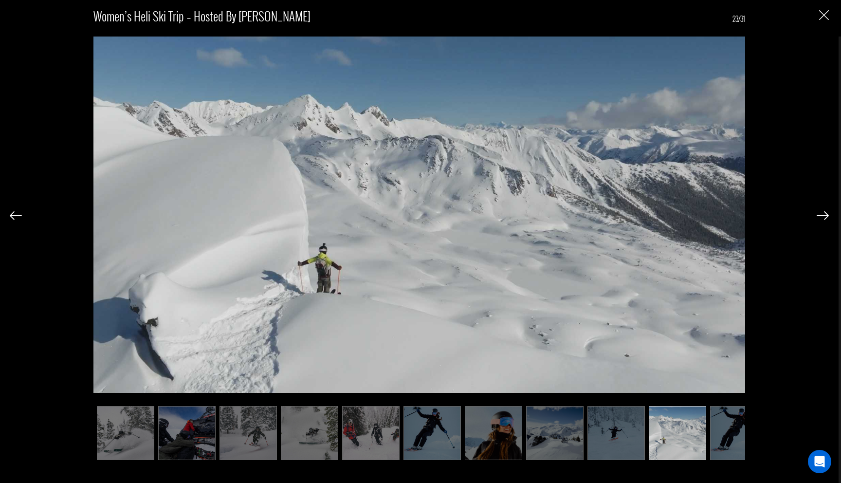
click at [823, 215] on img at bounding box center [822, 215] width 12 height 9
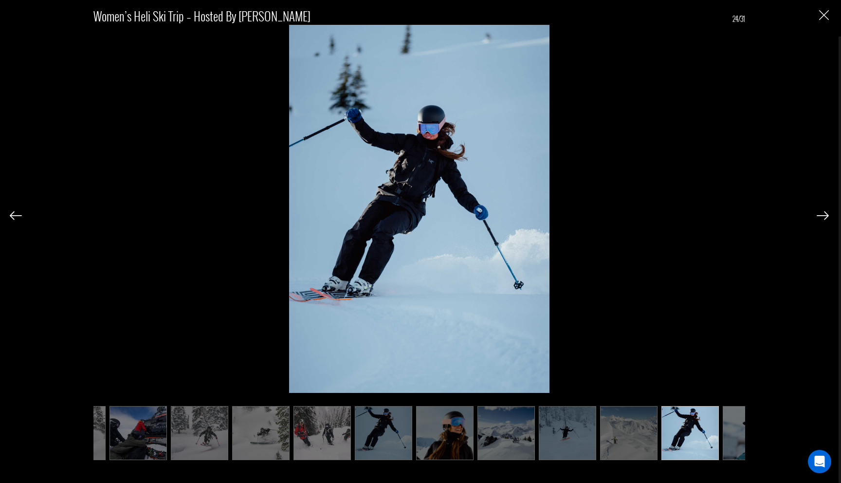
click at [823, 214] on img at bounding box center [822, 215] width 12 height 9
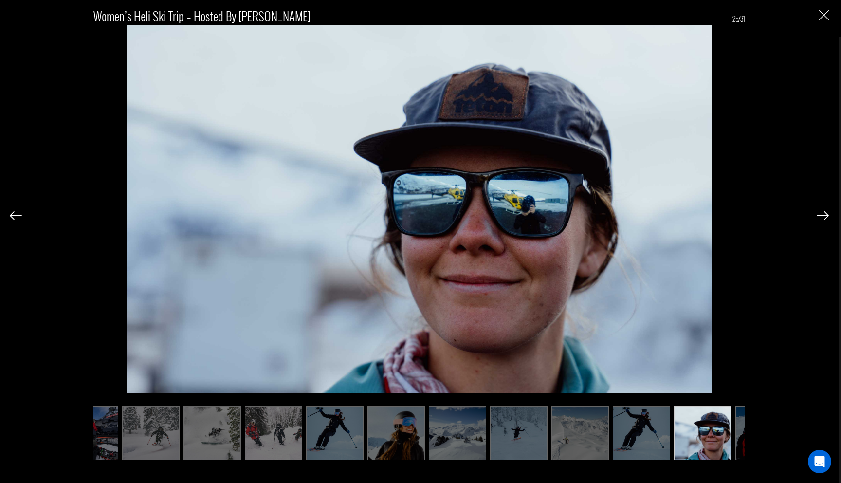
click at [823, 214] on img at bounding box center [822, 215] width 12 height 9
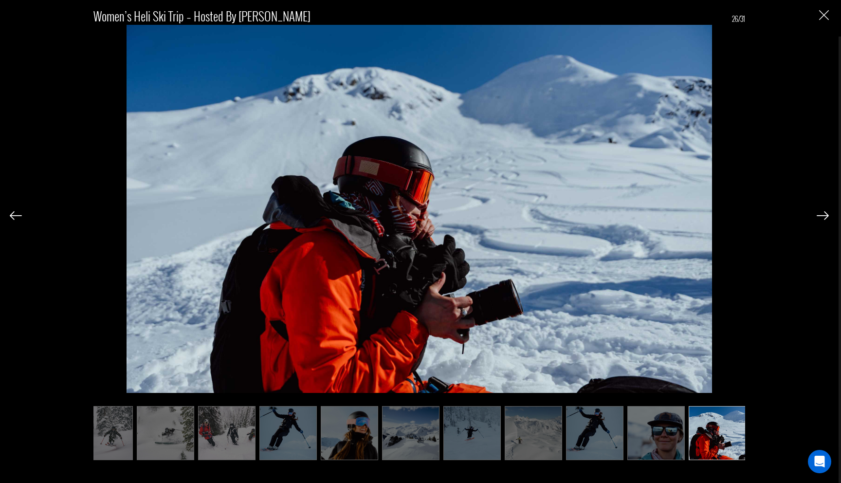
click at [823, 214] on img at bounding box center [822, 215] width 12 height 9
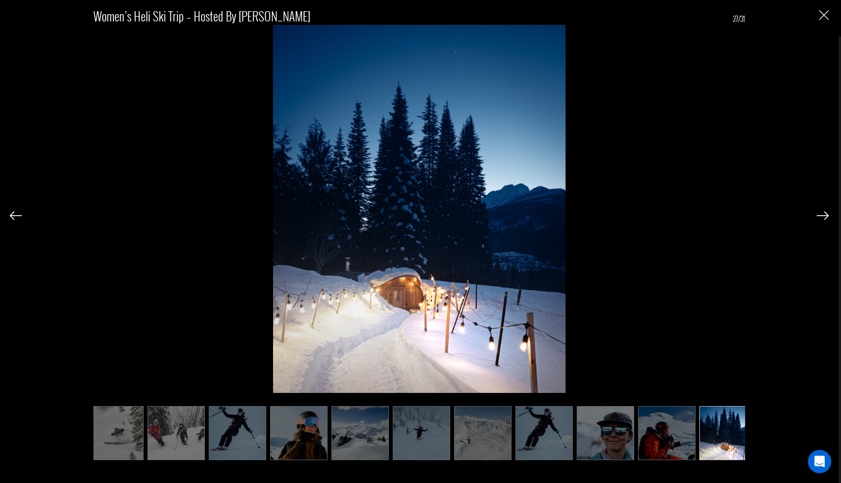
click at [823, 213] on img at bounding box center [822, 215] width 12 height 9
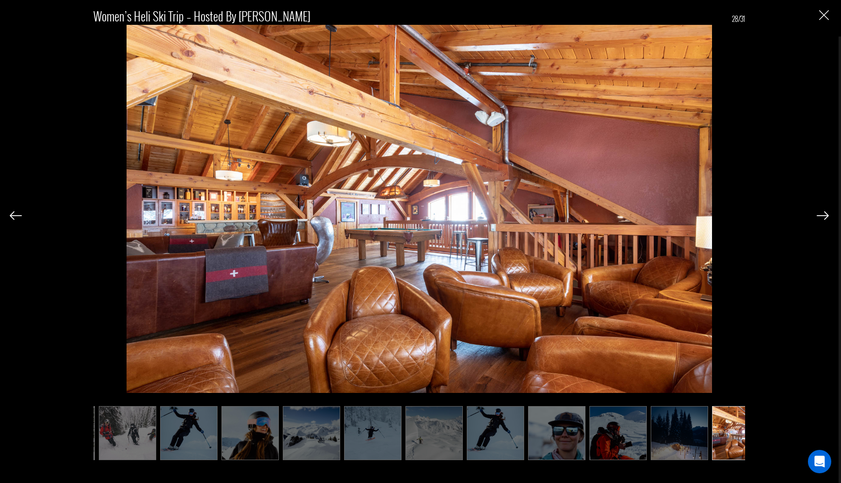
click at [823, 213] on img at bounding box center [822, 215] width 12 height 9
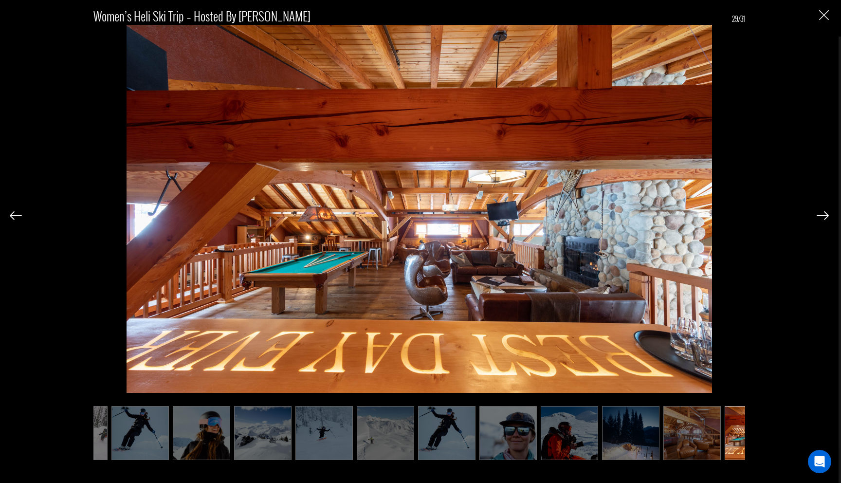
click at [823, 213] on img at bounding box center [822, 215] width 12 height 9
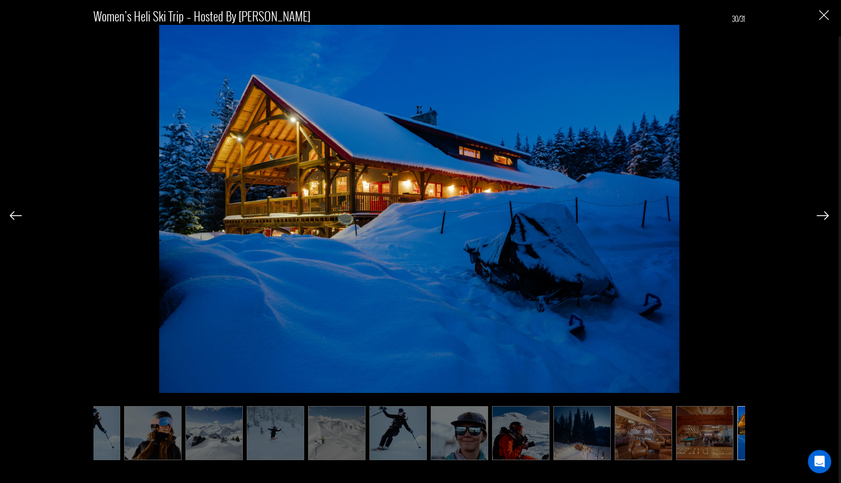
click at [823, 213] on img at bounding box center [822, 215] width 12 height 9
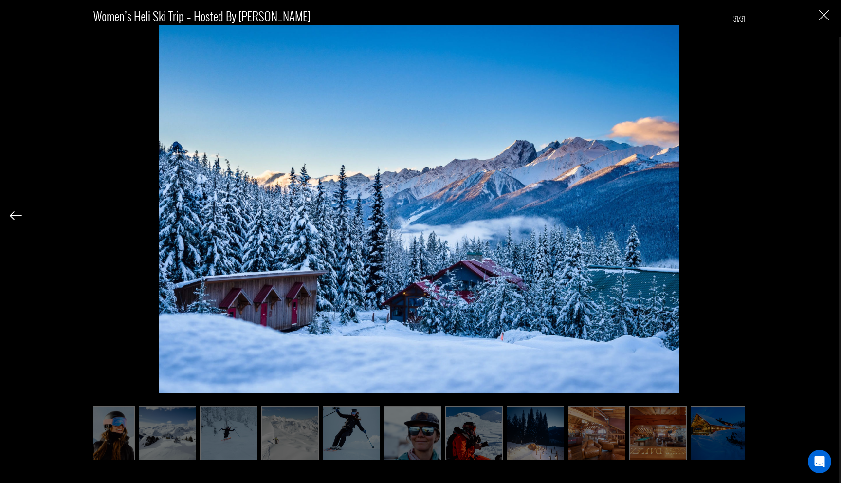
scroll to position [0, 1185]
click at [822, 212] on div "Women’s Heli Ski Trip – Hosted by [PERSON_NAME] 31/31" at bounding box center [419, 229] width 819 height 458
click at [118, 432] on img at bounding box center [103, 433] width 57 height 54
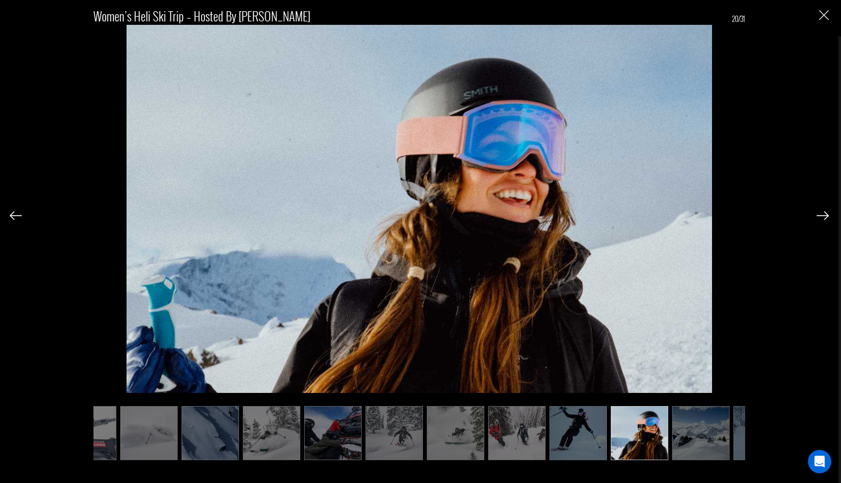
click at [519, 435] on img at bounding box center [516, 433] width 57 height 54
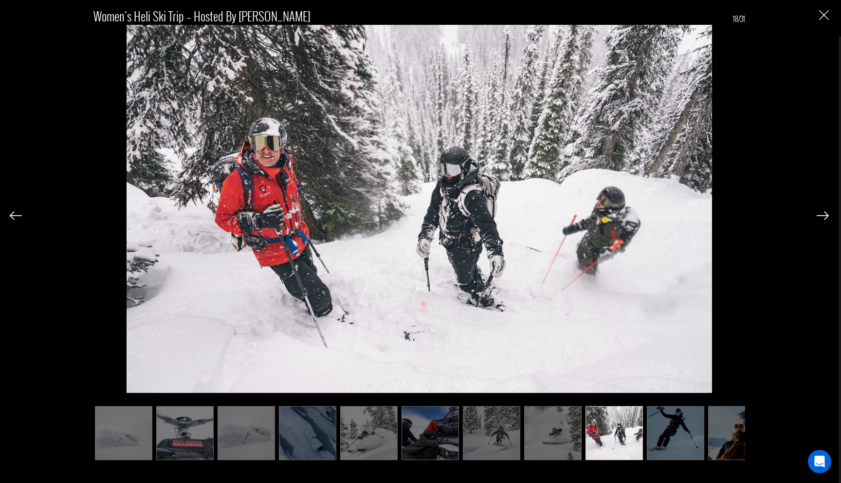
click at [557, 439] on img at bounding box center [552, 433] width 57 height 54
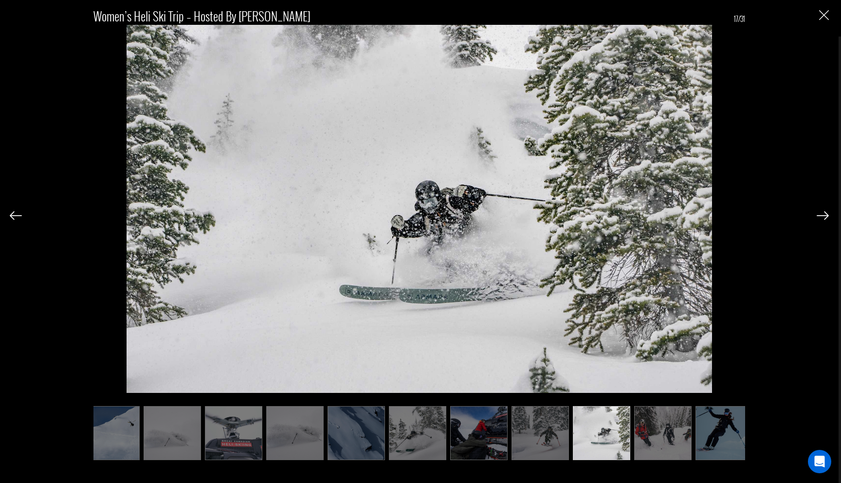
click at [527, 441] on img at bounding box center [539, 433] width 57 height 54
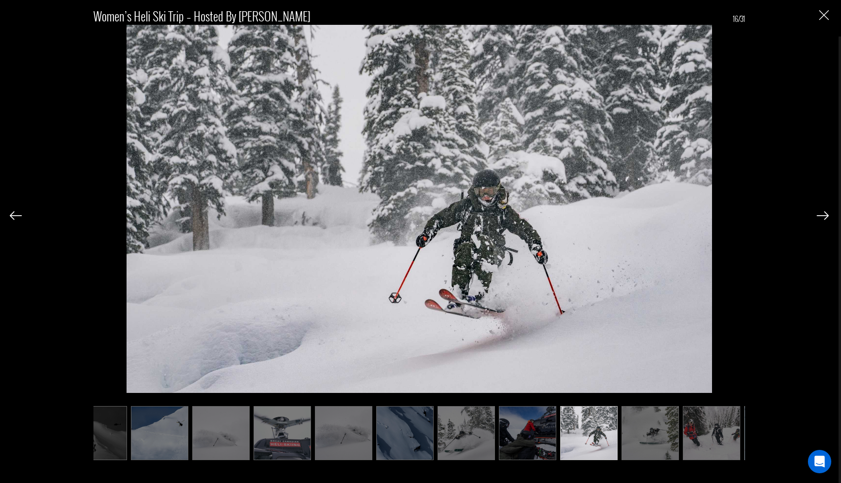
click at [539, 443] on img at bounding box center [527, 433] width 57 height 54
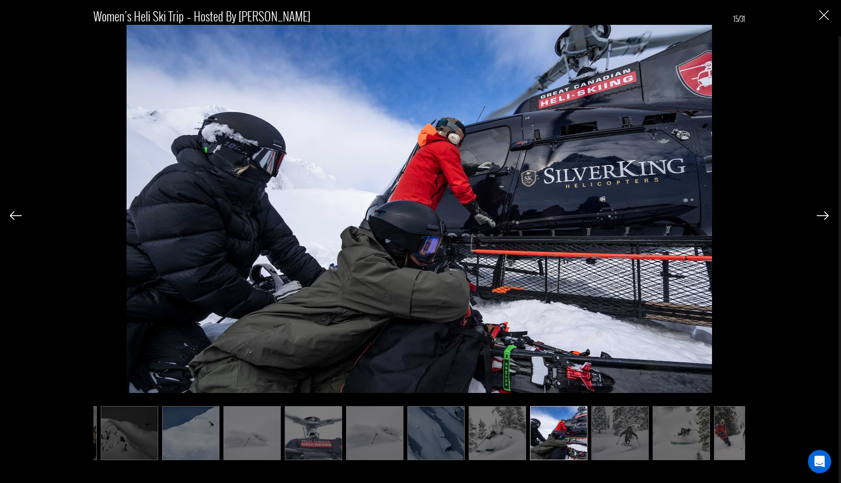
scroll to position [0, 406]
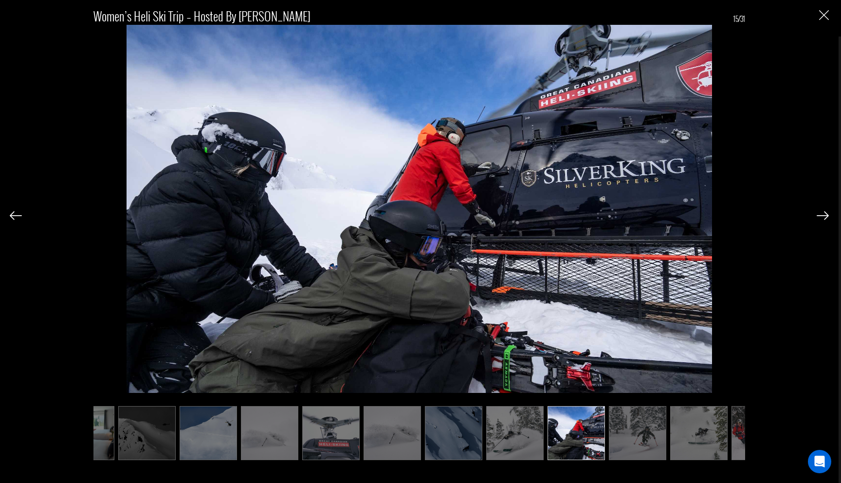
click at [693, 436] on img at bounding box center [698, 433] width 57 height 54
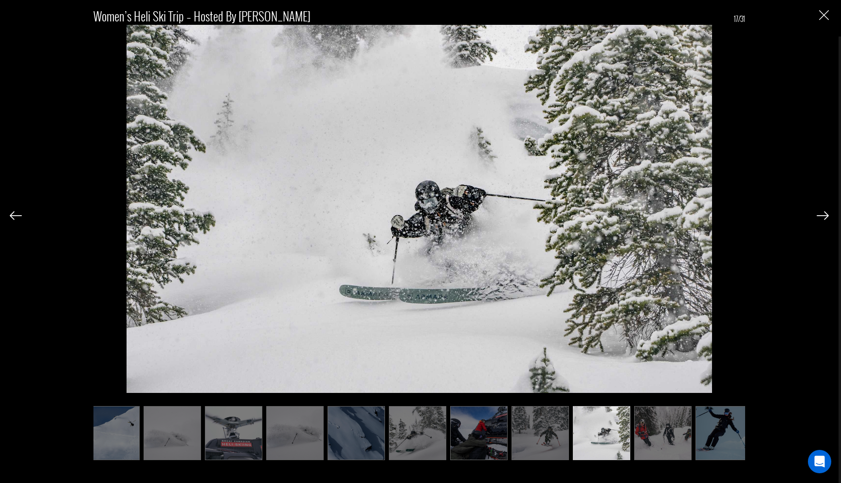
click at [428, 432] on img at bounding box center [417, 433] width 57 height 54
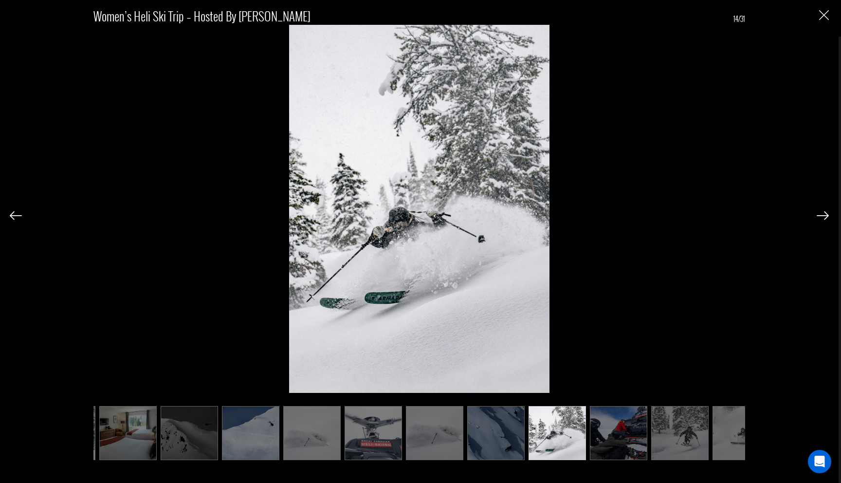
scroll to position [0, 358]
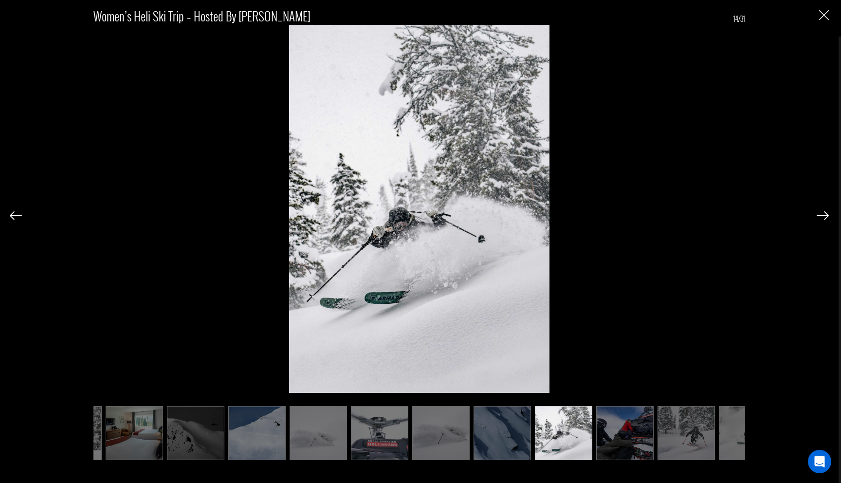
click at [698, 439] on img at bounding box center [685, 433] width 57 height 54
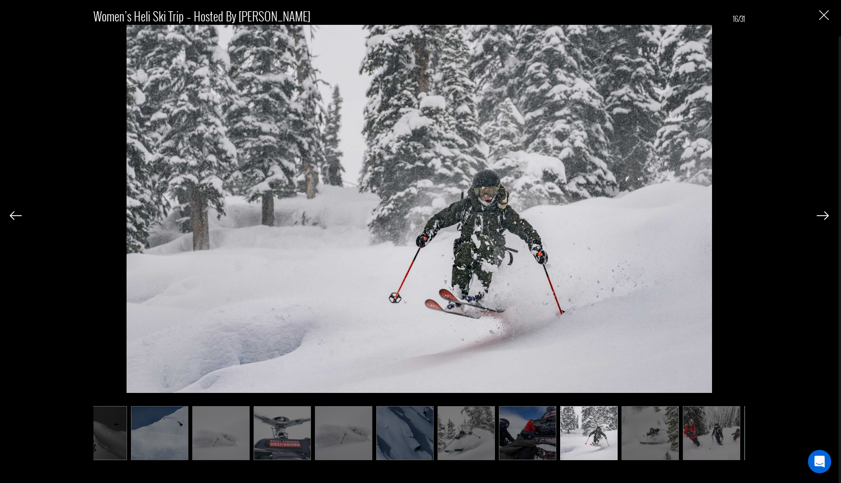
scroll to position [0, 455]
click at [821, 19] on img "Close" at bounding box center [824, 15] width 10 height 10
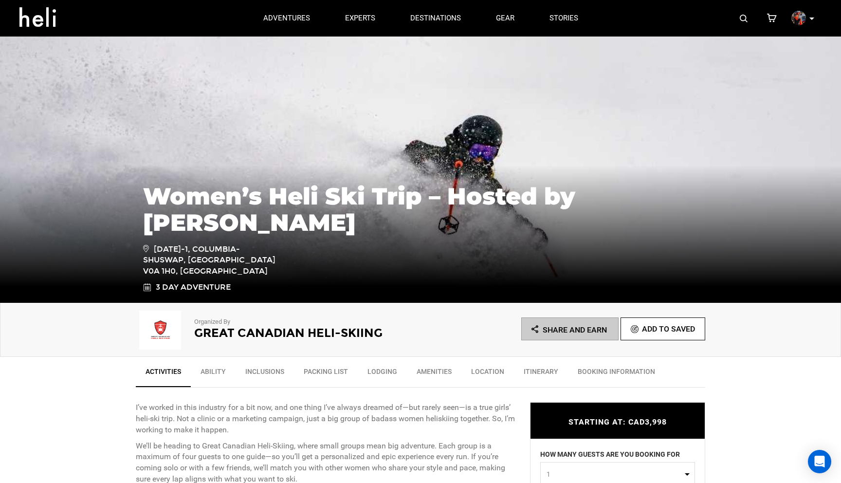
scroll to position [0, 0]
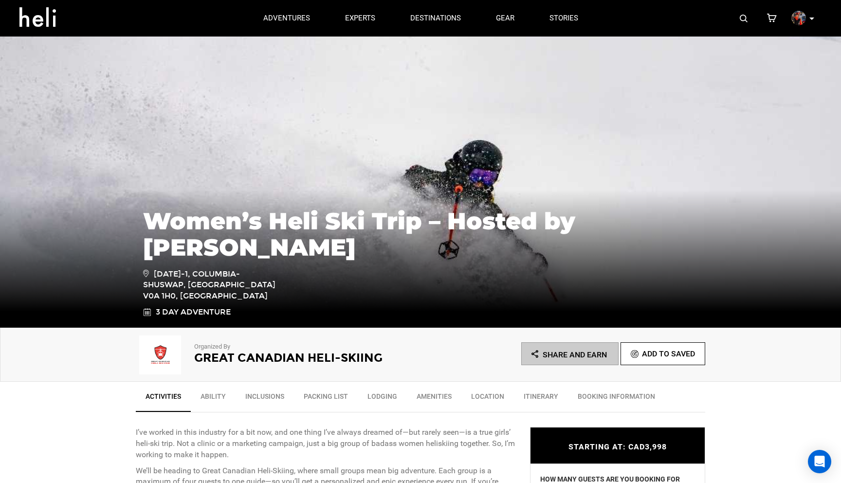
click at [800, 19] on img at bounding box center [798, 18] width 15 height 15
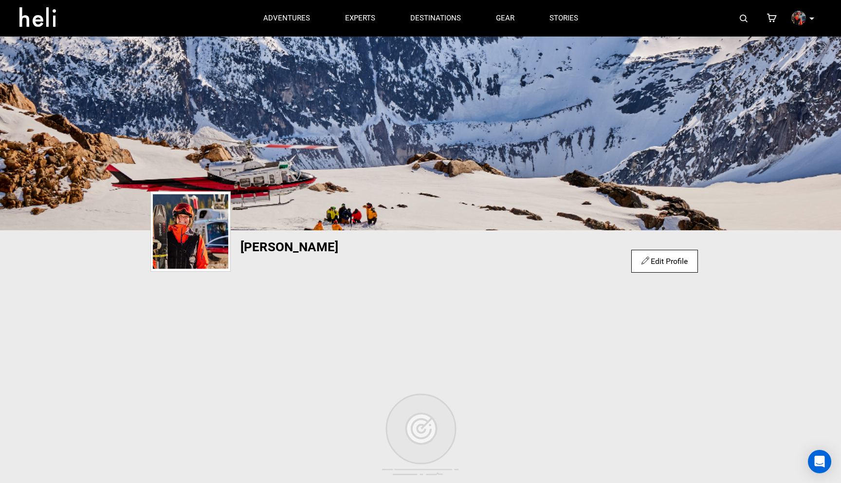
click at [659, 263] on link "Edit Profile" at bounding box center [664, 260] width 46 height 9
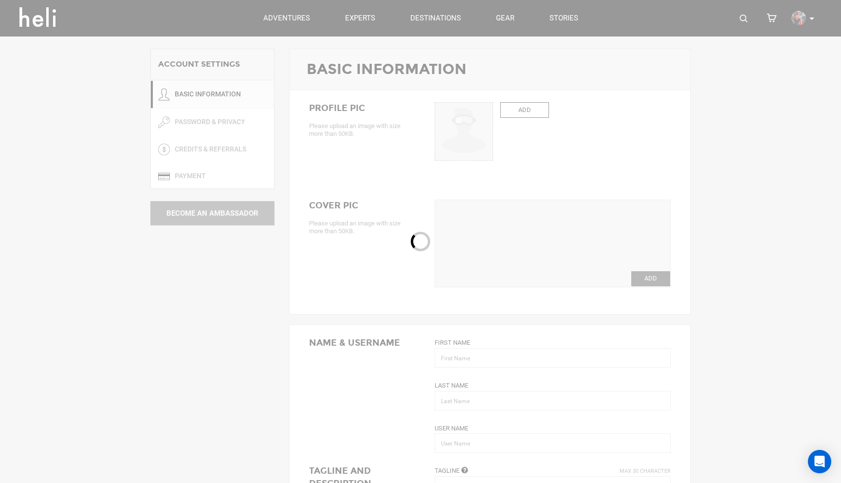
type input "Maddy"
type input "[PERSON_NAME]"
type input "maddy"
type input "[EMAIL_ADDRESS][DOMAIN_NAME]"
type input "[PHONE_NUMBER]"
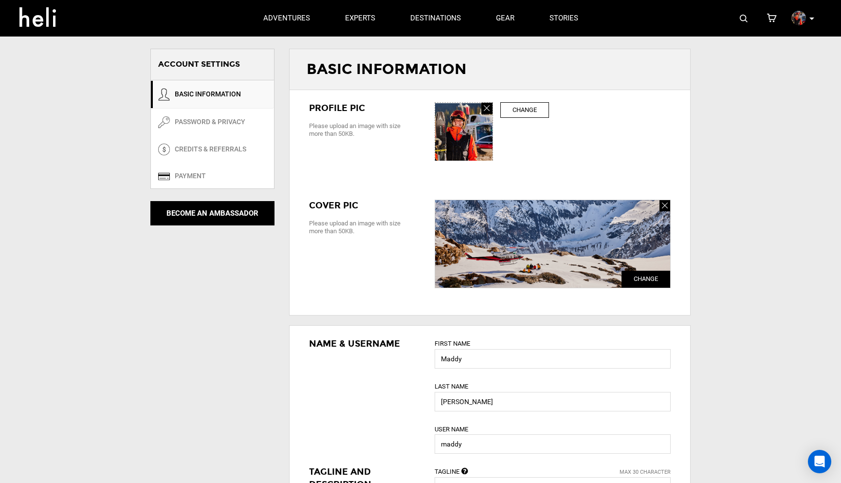
click at [462, 145] on img at bounding box center [463, 131] width 57 height 57
click at [535, 110] on label "Change" at bounding box center [524, 110] width 49 height 16
click at [493, 110] on input "ADD" at bounding box center [464, 132] width 58 height 58
click at [526, 106] on label "Change" at bounding box center [524, 110] width 49 height 16
click at [493, 106] on input "ADD" at bounding box center [464, 132] width 58 height 58
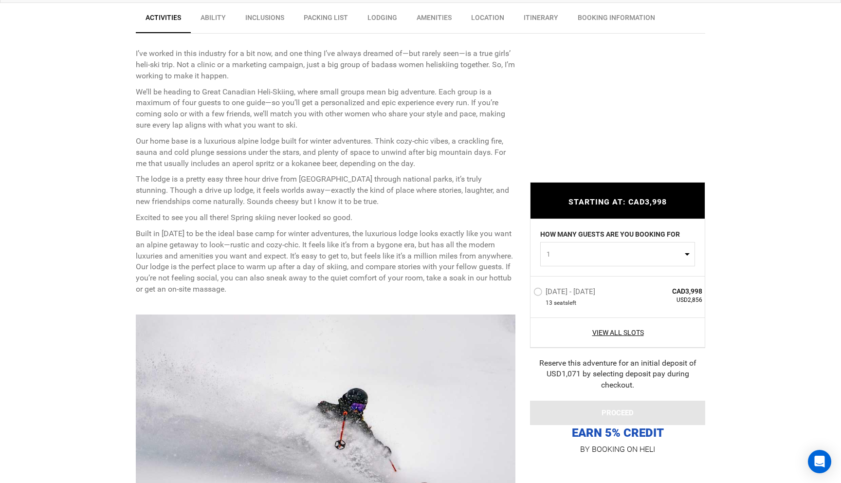
scroll to position [381, 0]
click at [458, 95] on p "We’ll be heading to Great Canadian Heli-Skiing, where small groups mean big adv…" at bounding box center [325, 106] width 379 height 44
